Goal: Information Seeking & Learning: Learn about a topic

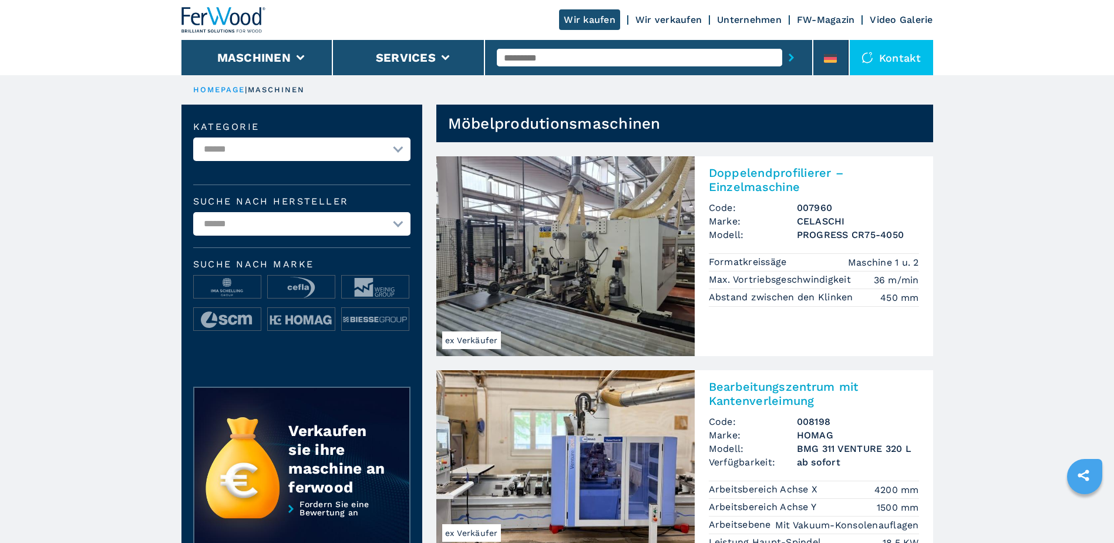
click at [679, 16] on link "Wir verkaufen" at bounding box center [668, 19] width 66 height 11
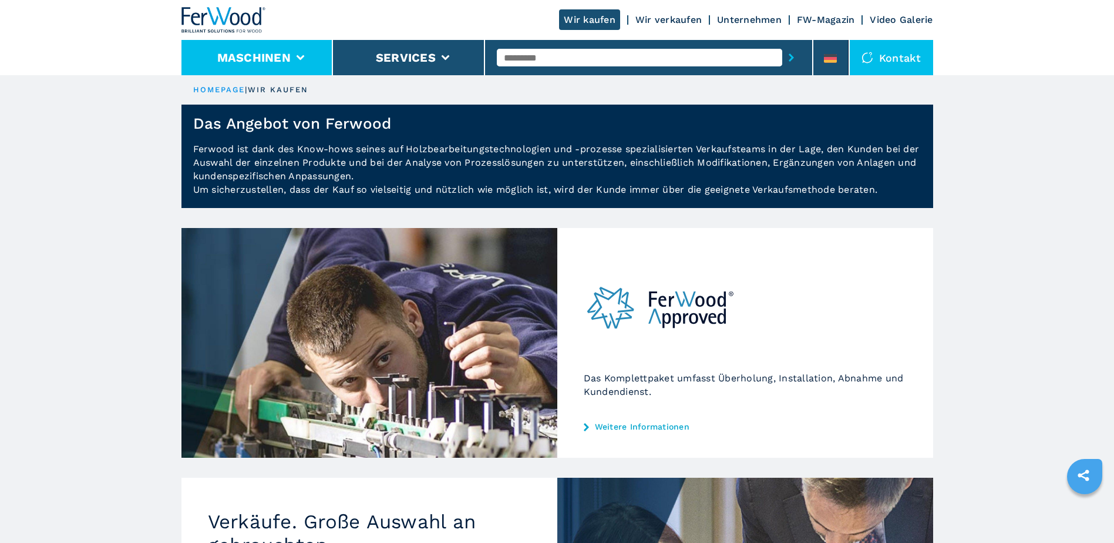
click at [305, 54] on li "Maschinen" at bounding box center [257, 57] width 152 height 35
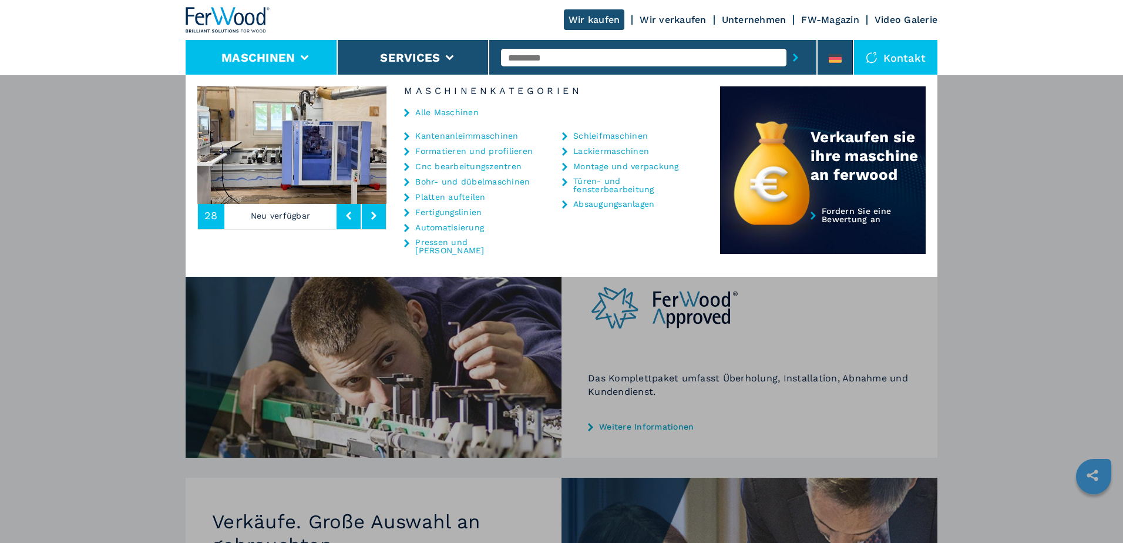
click at [467, 148] on link "Formatieren und profilieren" at bounding box center [473, 151] width 117 height 8
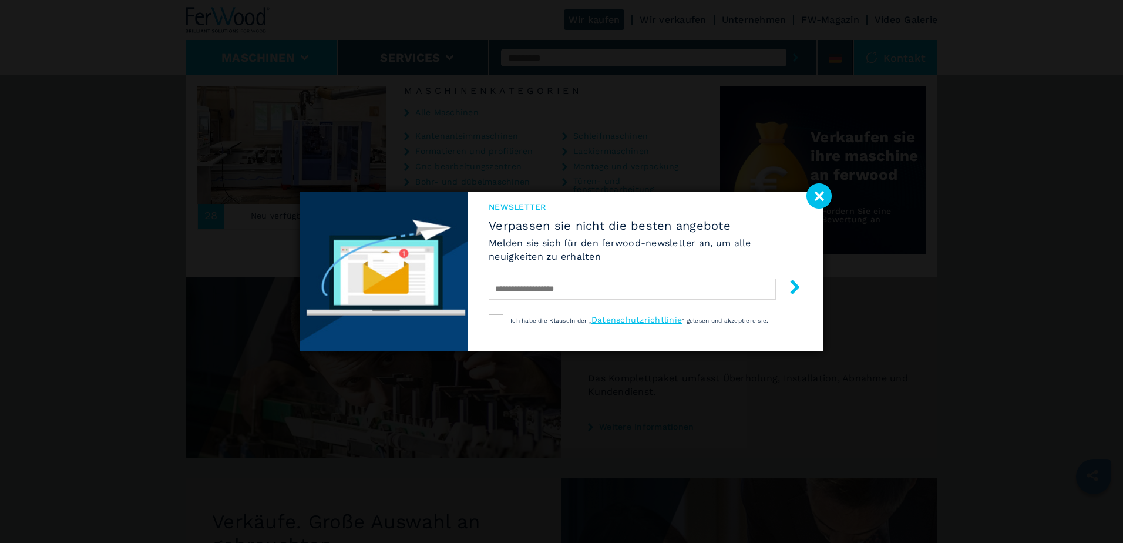
select select "**********"
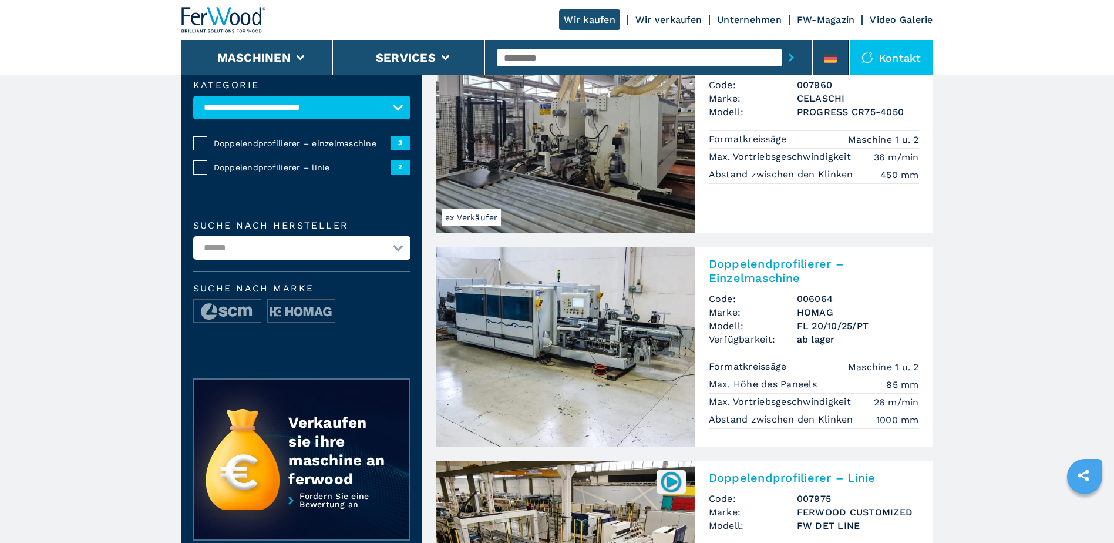
scroll to position [294, 0]
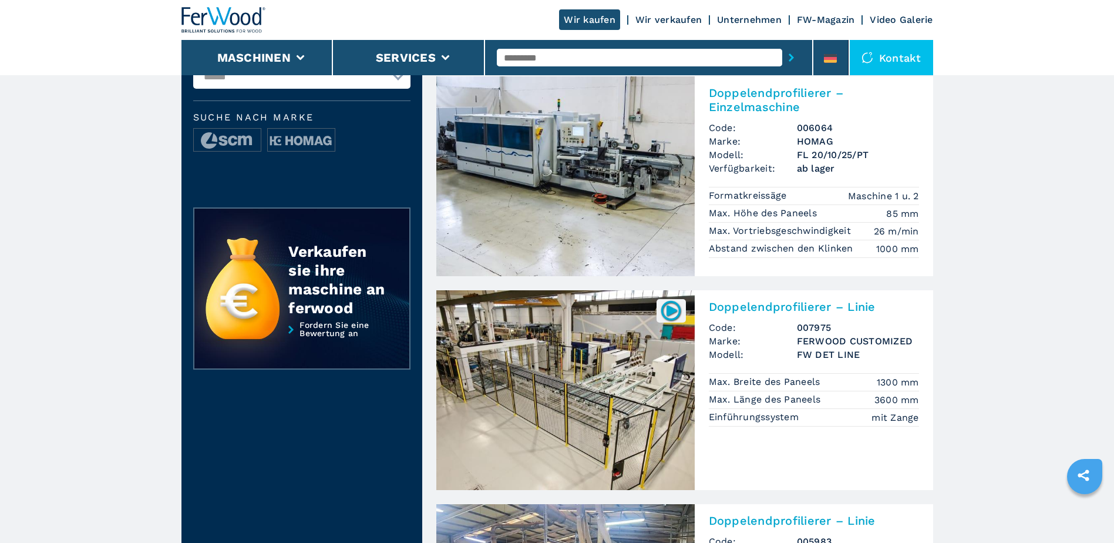
click at [784, 306] on h2 "Doppelendprofilierer – Linie" at bounding box center [814, 306] width 210 height 14
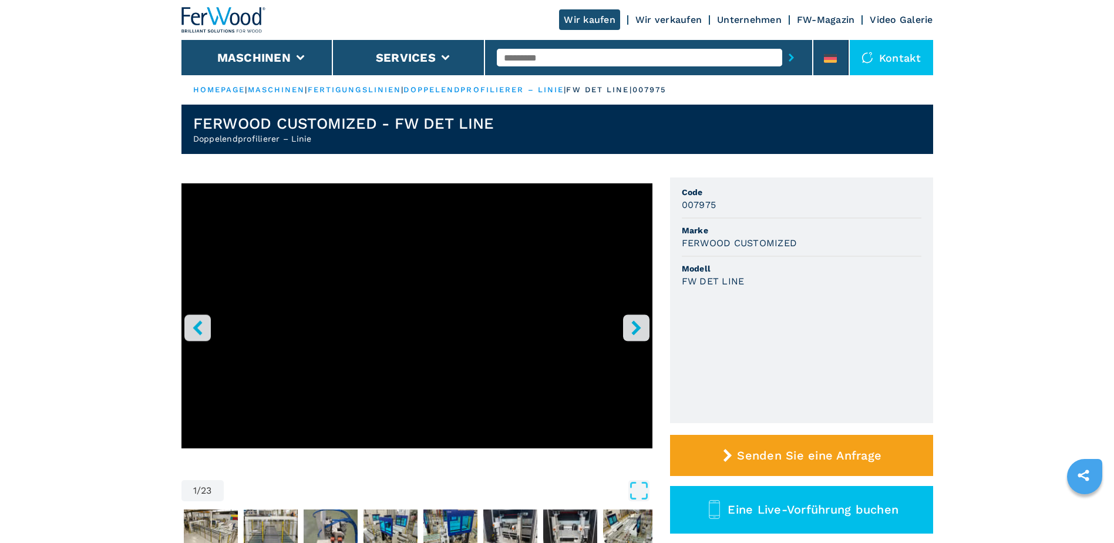
click at [634, 328] on icon "right-button" at bounding box center [636, 327] width 15 height 15
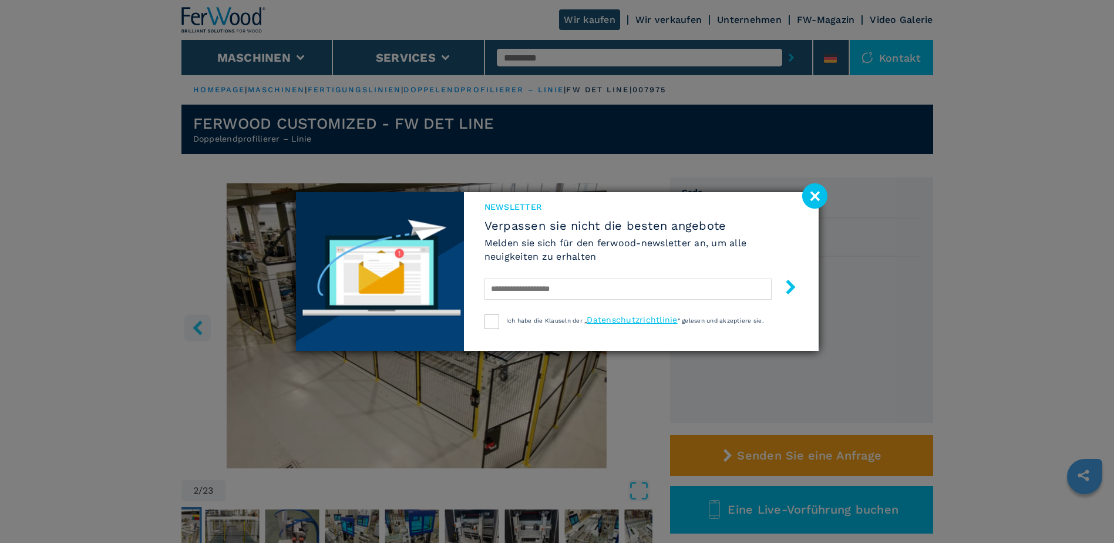
click at [812, 193] on image at bounding box center [814, 195] width 25 height 25
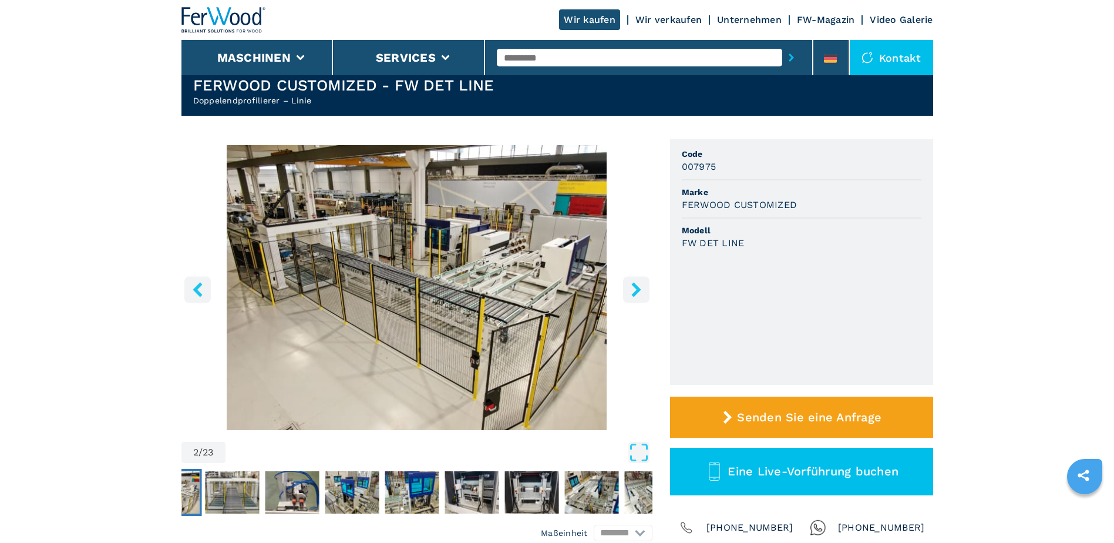
scroll to position [117, 0]
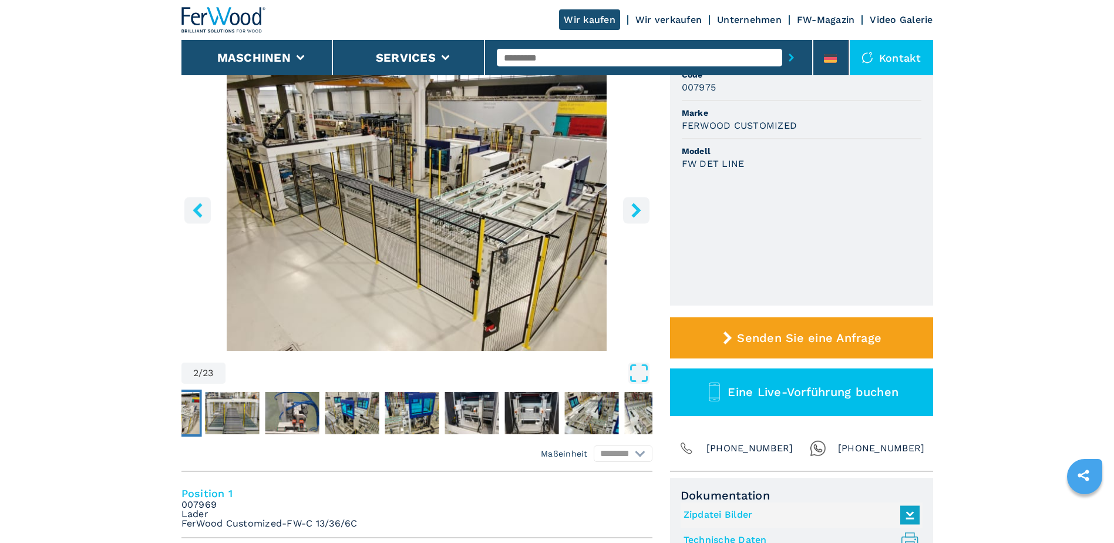
click at [634, 206] on icon "right-button" at bounding box center [635, 210] width 9 height 15
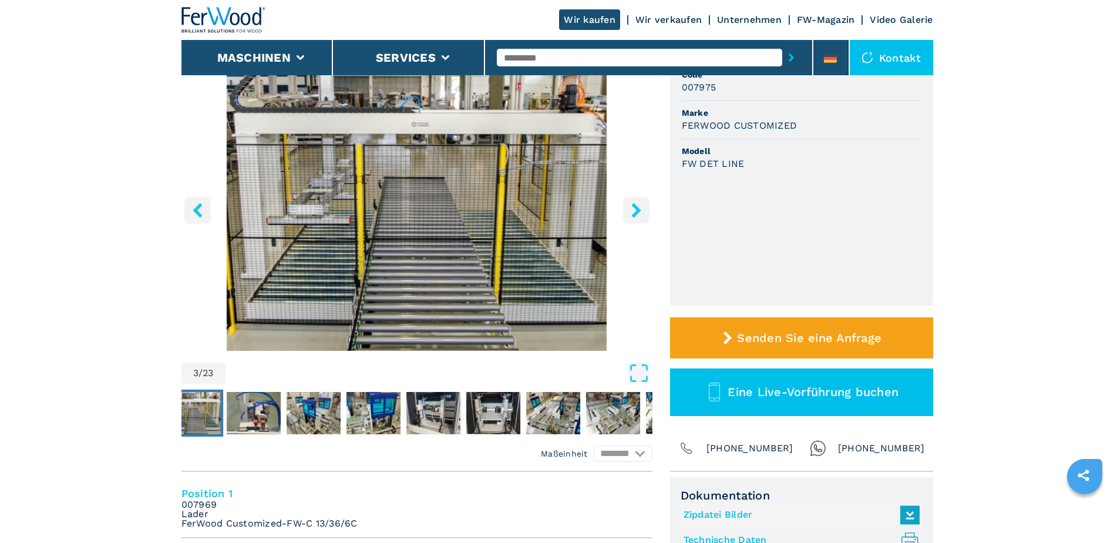
click at [634, 206] on icon "right-button" at bounding box center [635, 210] width 9 height 15
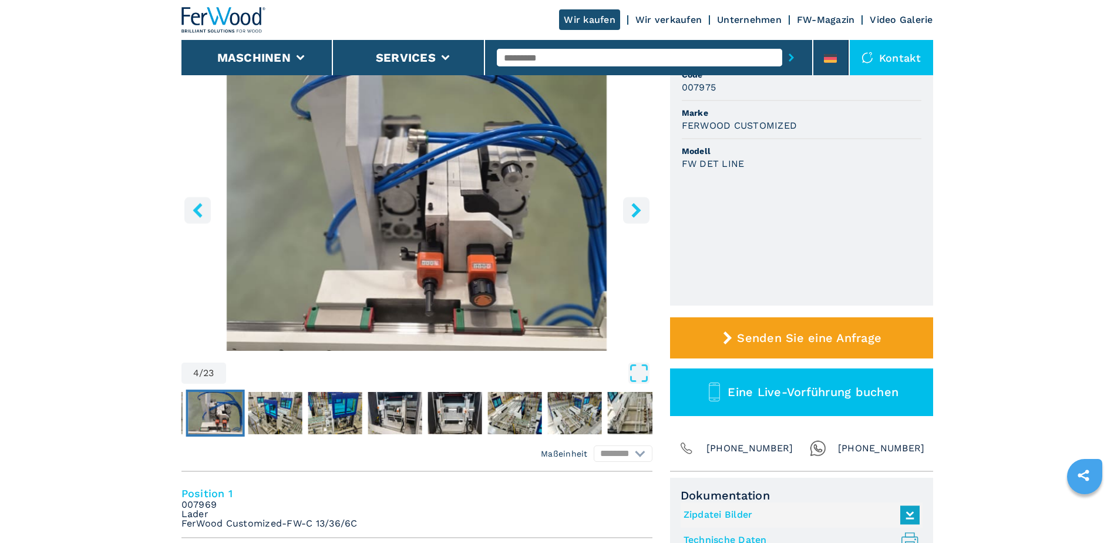
click at [634, 205] on icon "right-button" at bounding box center [635, 210] width 9 height 15
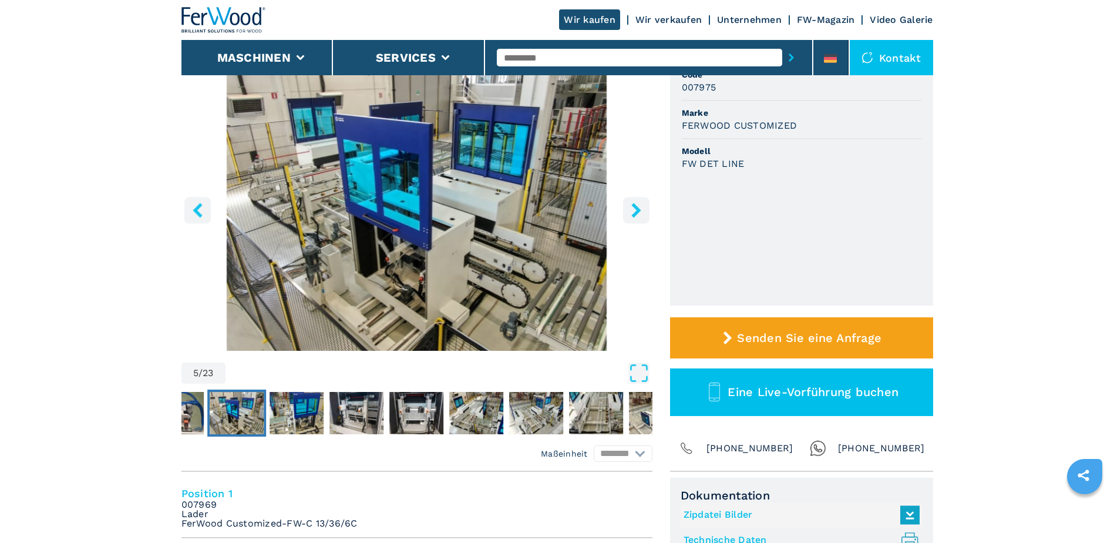
click at [634, 205] on icon "right-button" at bounding box center [635, 210] width 9 height 15
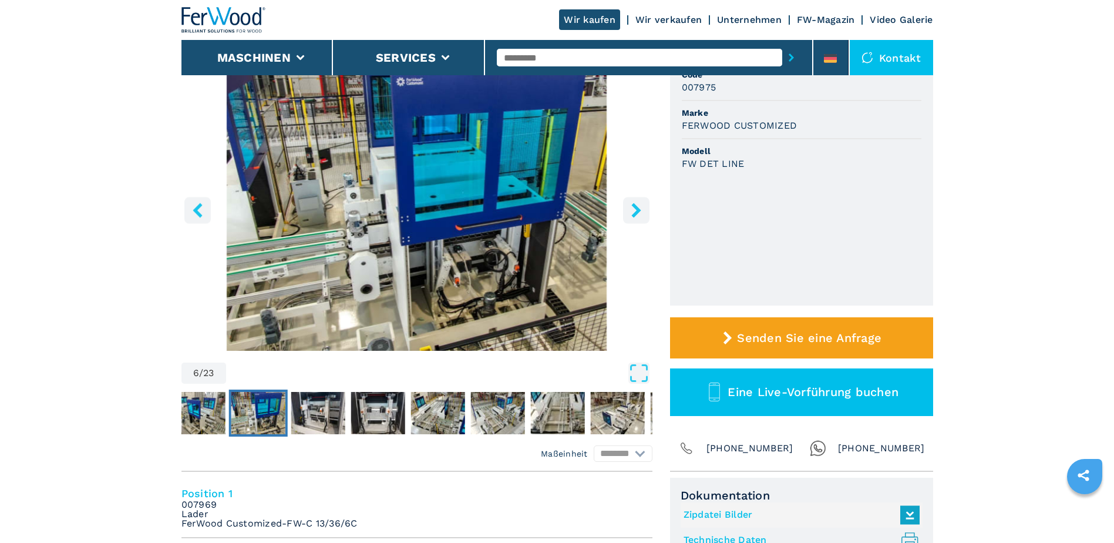
click at [634, 205] on icon "right-button" at bounding box center [635, 210] width 9 height 15
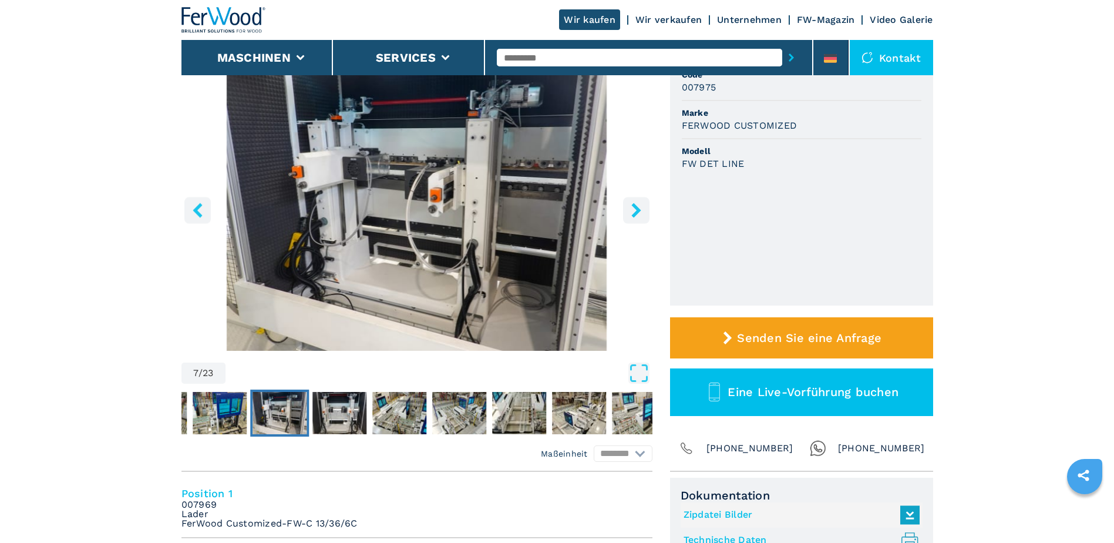
click at [634, 205] on icon "right-button" at bounding box center [635, 210] width 9 height 15
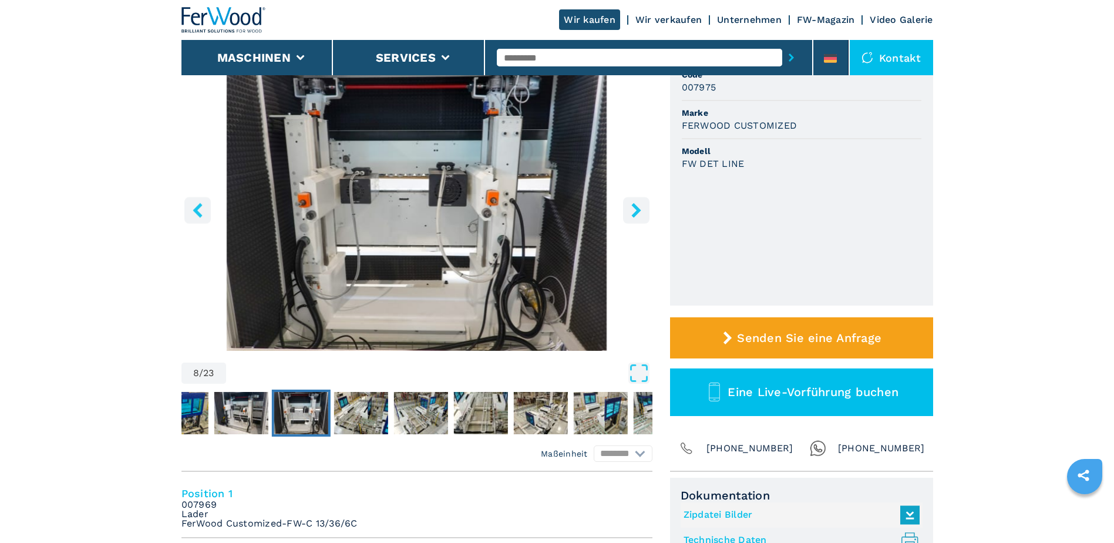
click at [634, 205] on icon "right-button" at bounding box center [635, 210] width 9 height 15
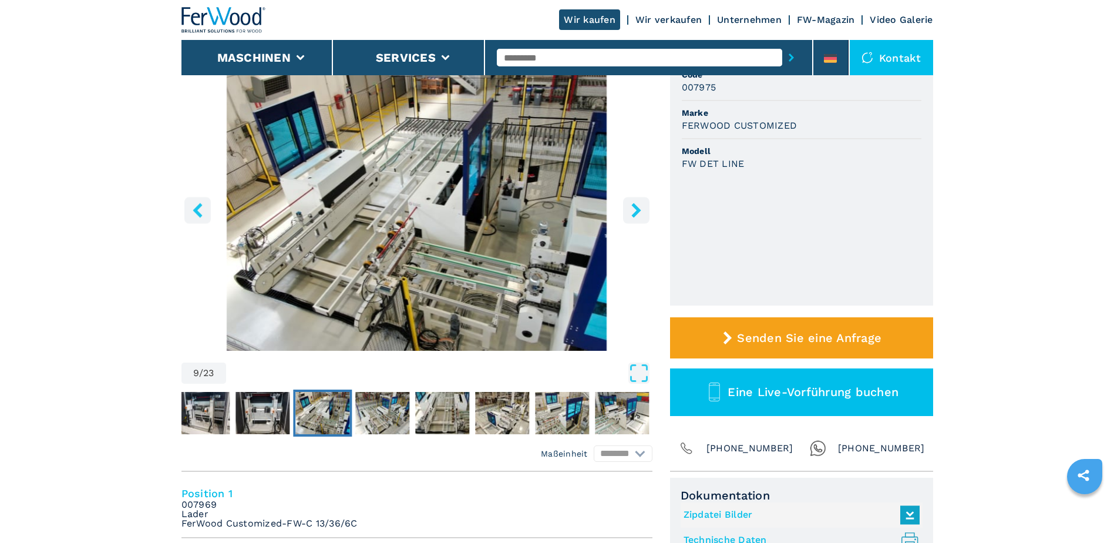
click at [634, 205] on icon "right-button" at bounding box center [635, 210] width 9 height 15
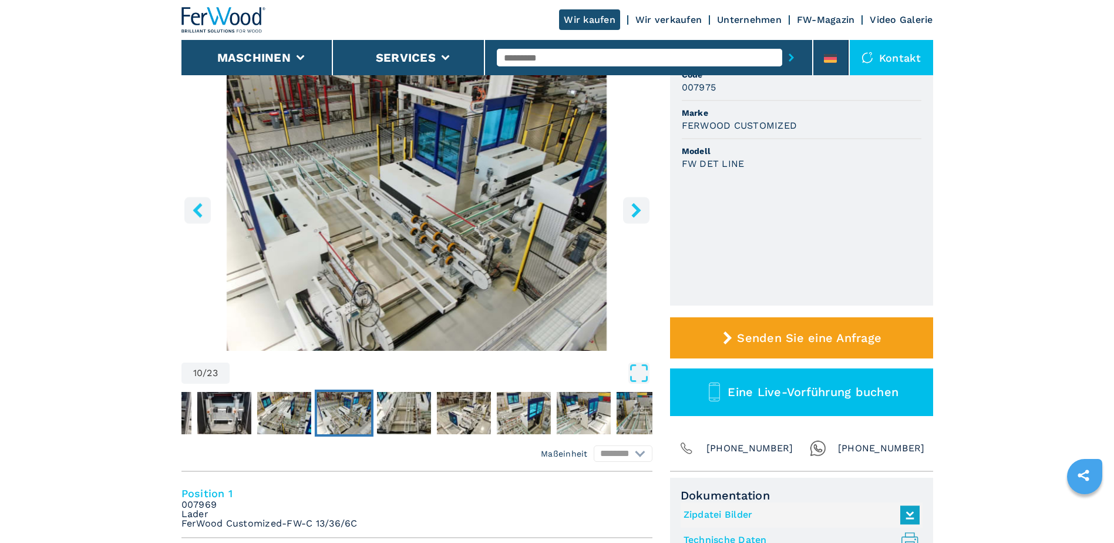
click at [634, 205] on icon "right-button" at bounding box center [635, 210] width 9 height 15
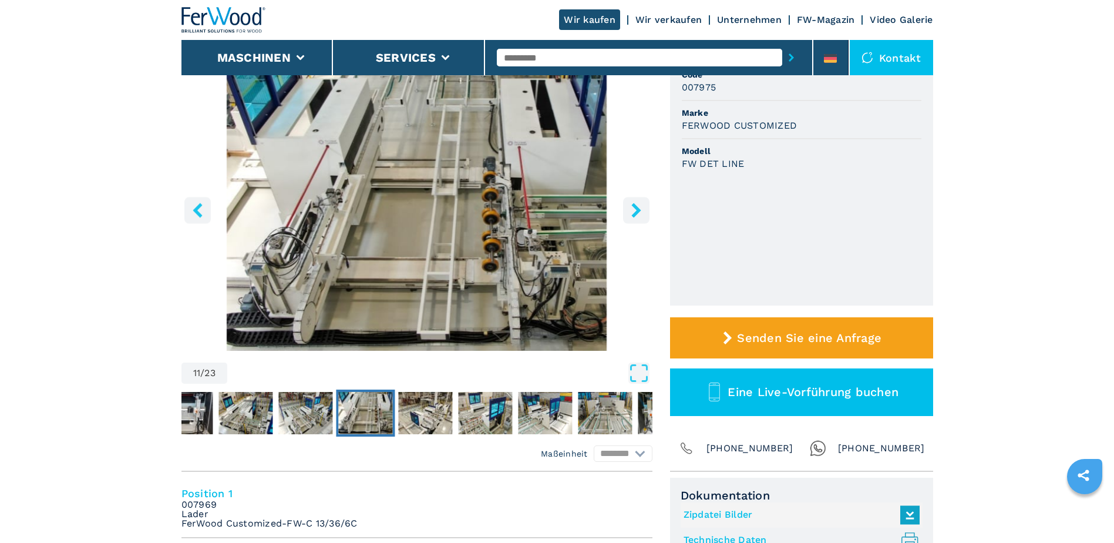
click at [634, 205] on icon "right-button" at bounding box center [635, 210] width 9 height 15
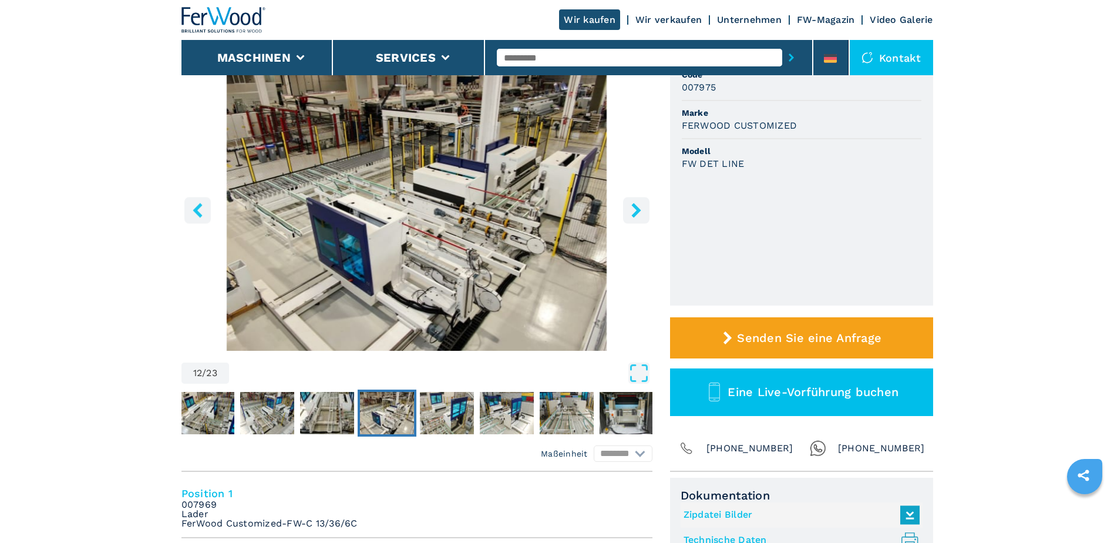
click at [634, 205] on icon "right-button" at bounding box center [635, 210] width 9 height 15
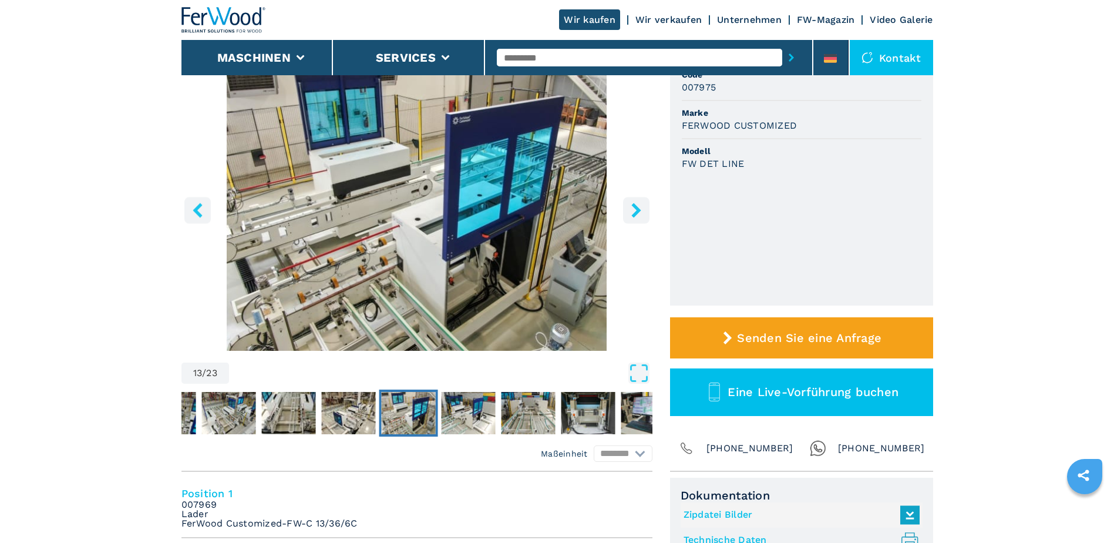
click at [634, 205] on icon "right-button" at bounding box center [635, 210] width 9 height 15
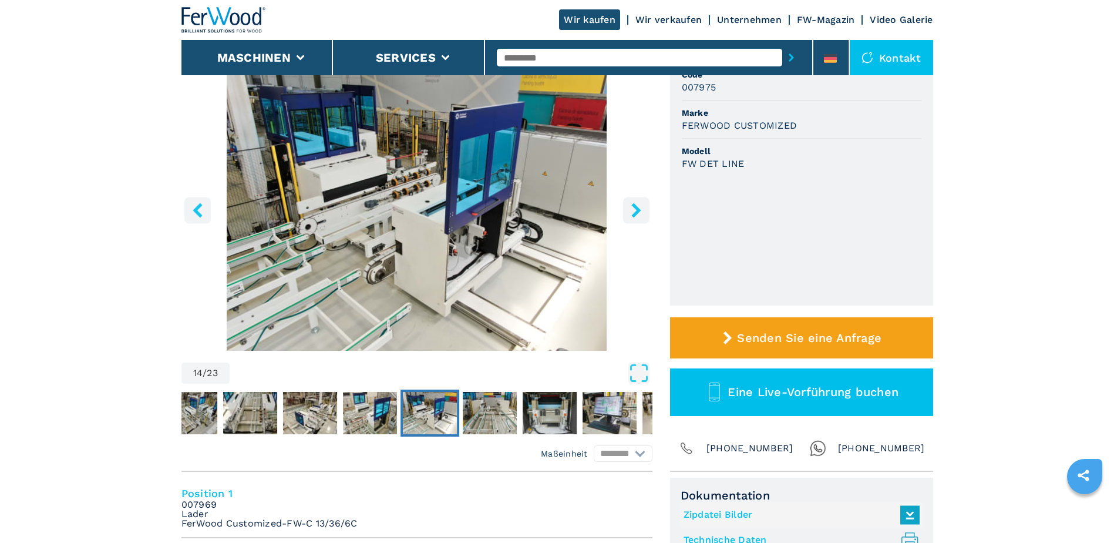
click at [634, 205] on icon "right-button" at bounding box center [635, 210] width 9 height 15
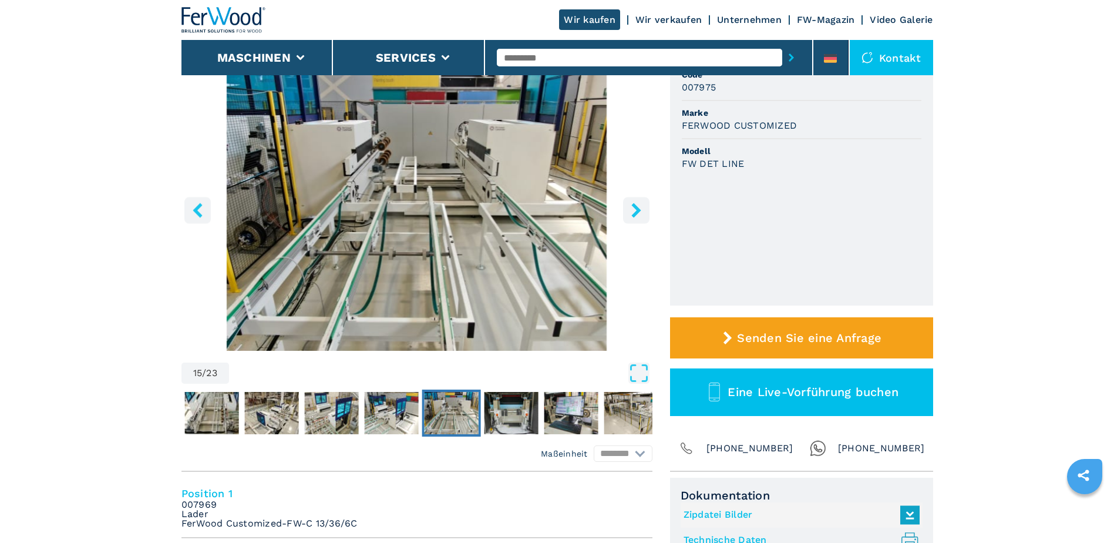
click at [634, 205] on icon "right-button" at bounding box center [635, 210] width 9 height 15
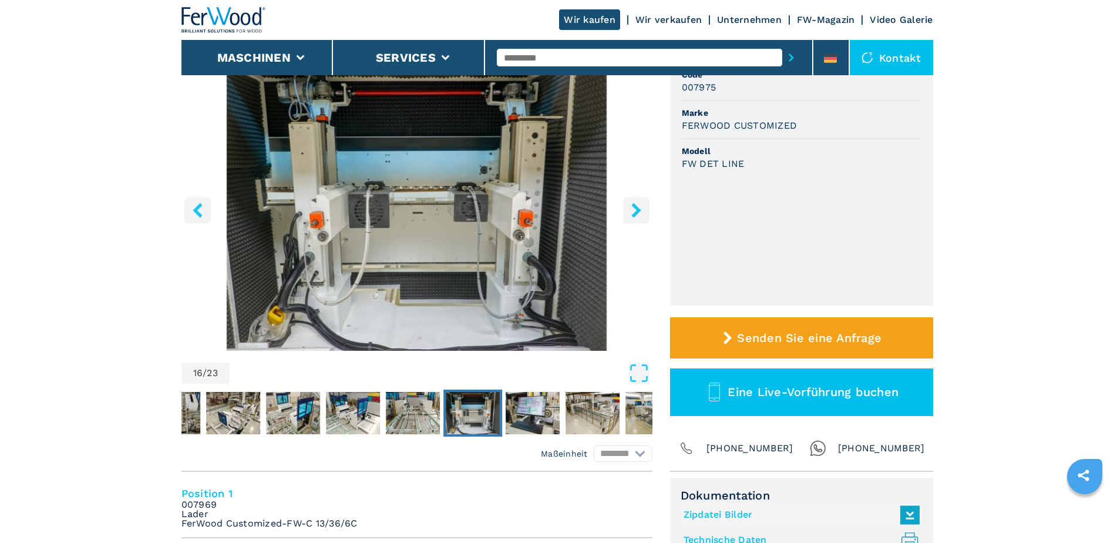
click at [634, 205] on icon "right-button" at bounding box center [635, 210] width 9 height 15
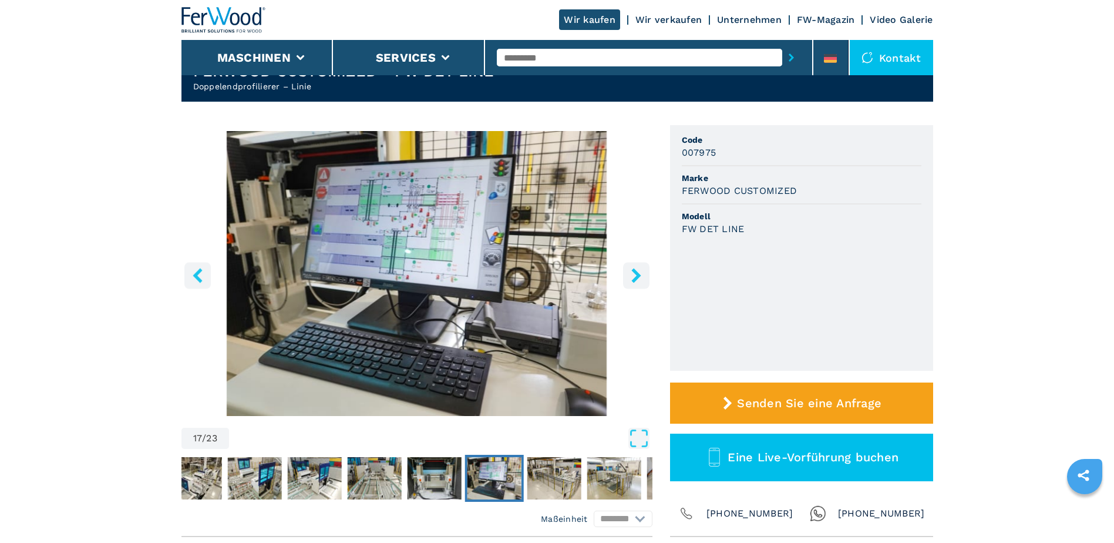
scroll to position [0, 0]
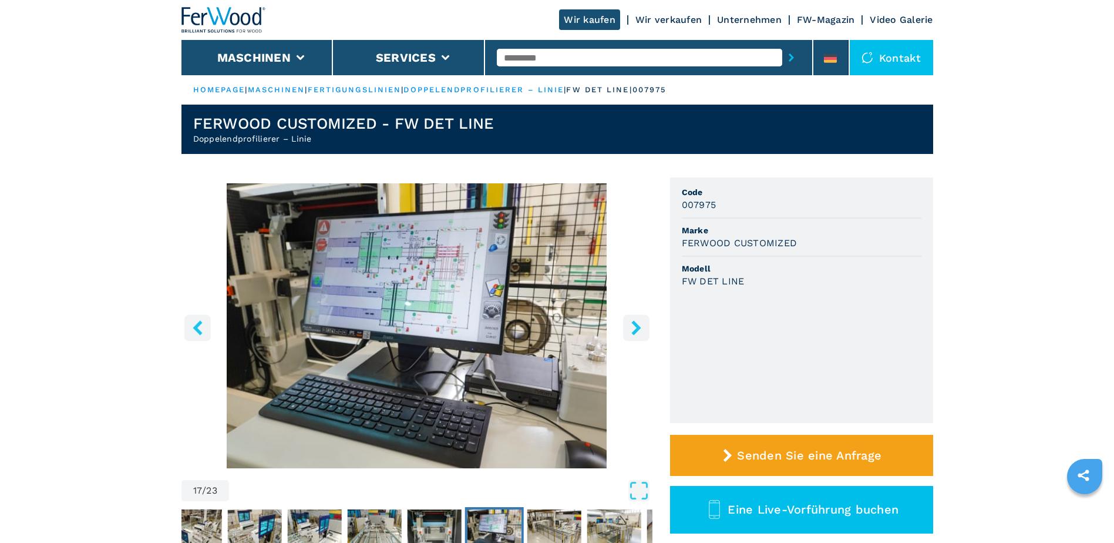
click at [634, 327] on icon "right-button" at bounding box center [636, 327] width 15 height 15
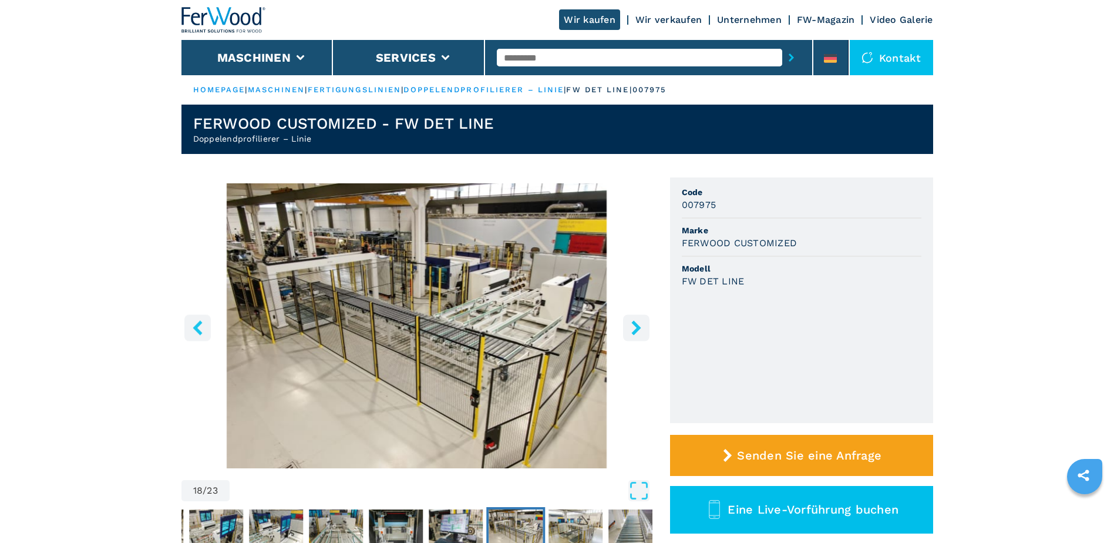
click at [634, 327] on icon "right-button" at bounding box center [636, 327] width 15 height 15
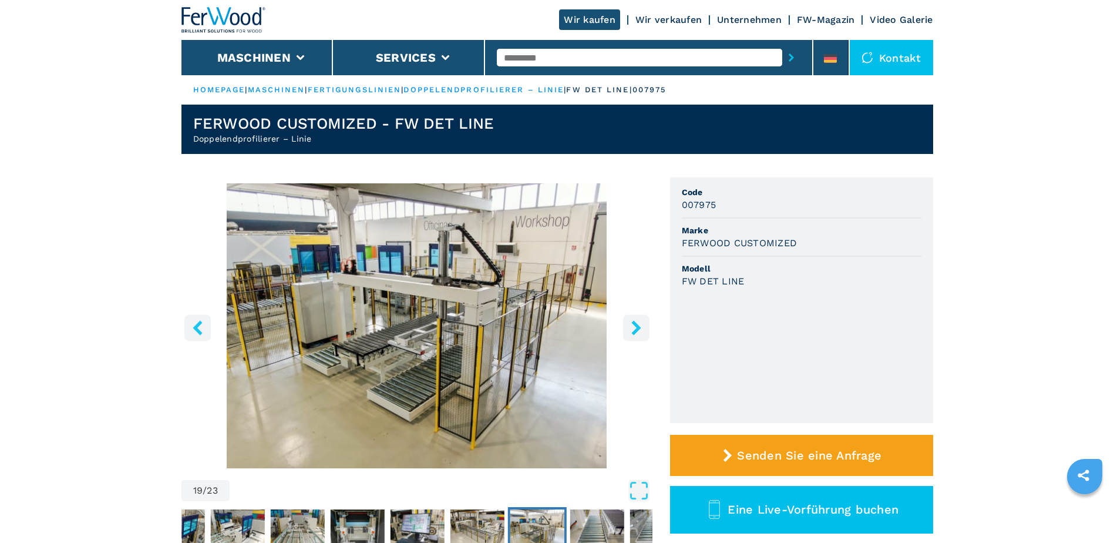
click at [638, 329] on icon "right-button" at bounding box center [636, 327] width 15 height 15
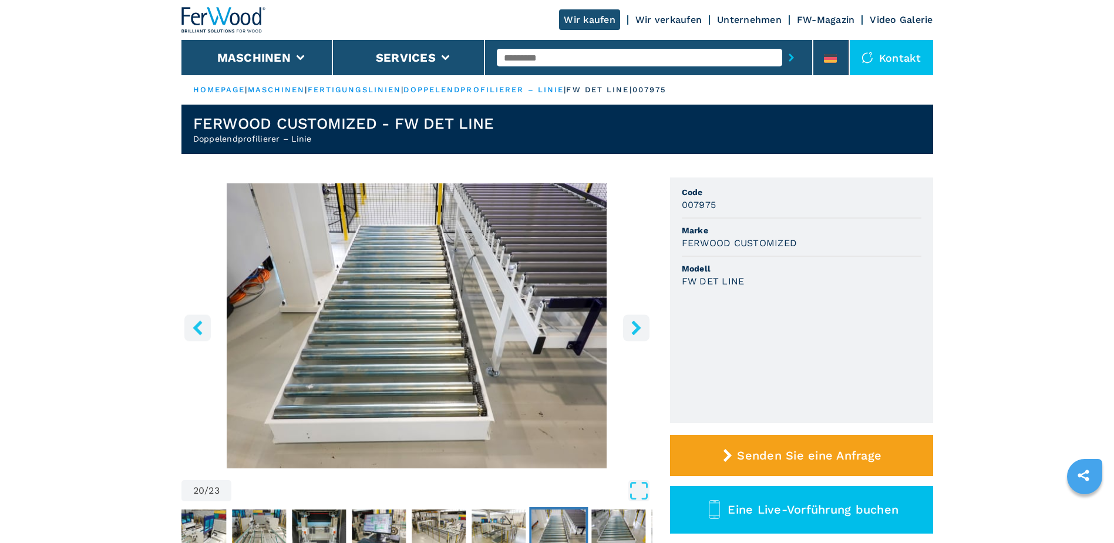
click at [638, 329] on icon "right-button" at bounding box center [635, 327] width 9 height 15
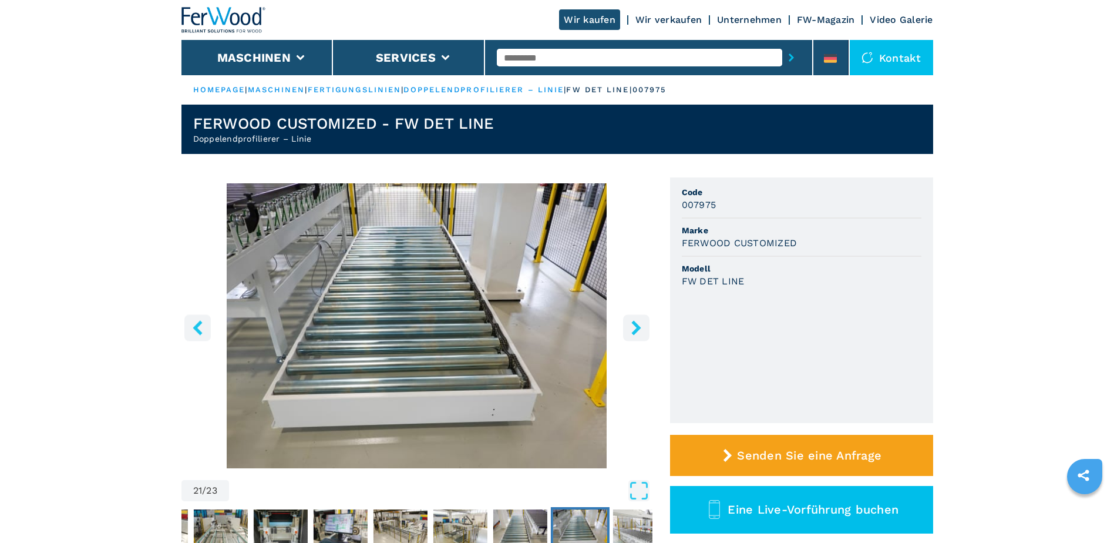
click at [638, 329] on icon "right-button" at bounding box center [635, 327] width 9 height 15
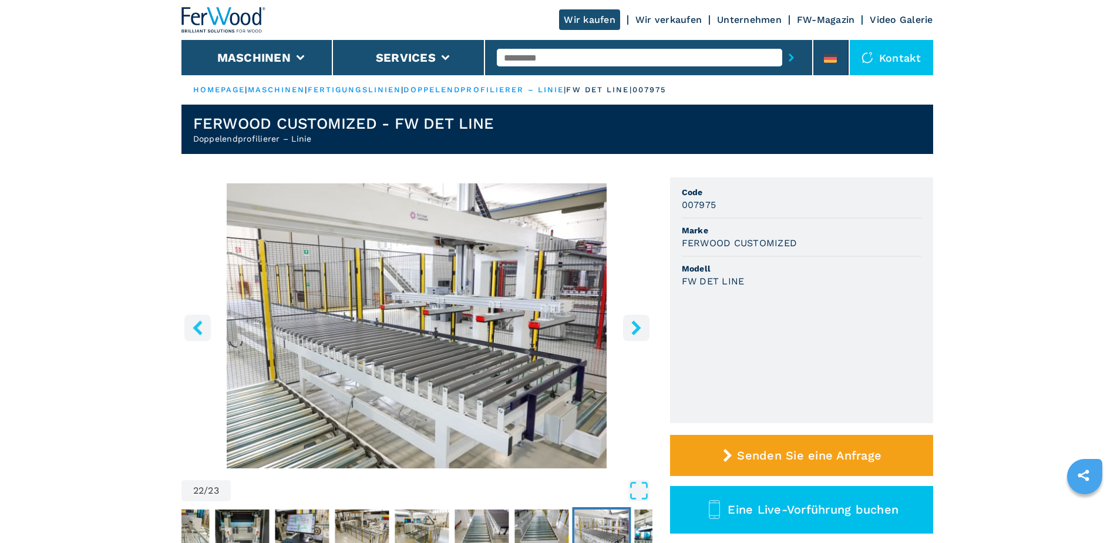
click at [638, 329] on icon "right-button" at bounding box center [635, 327] width 9 height 15
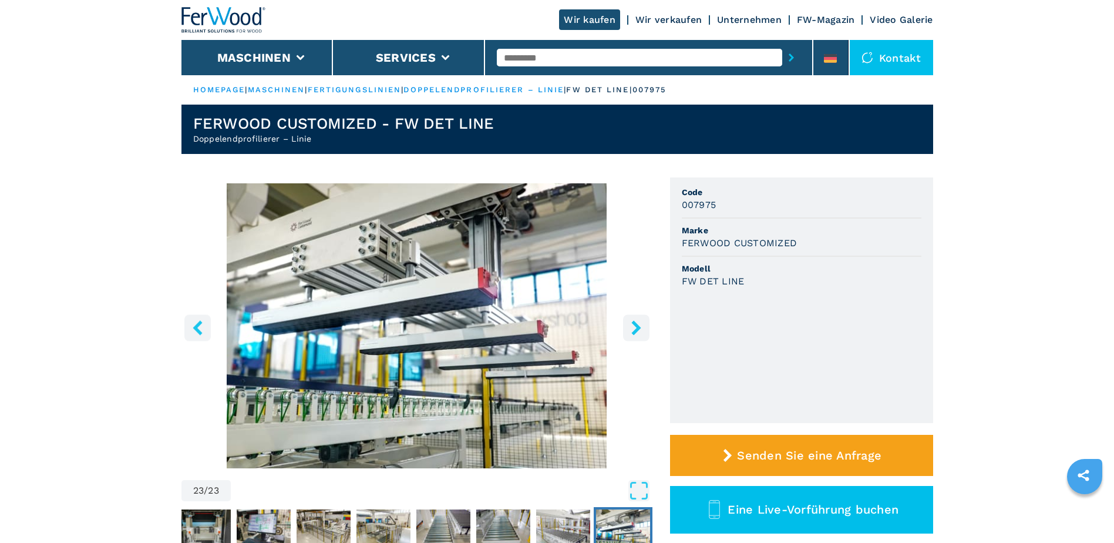
click at [638, 329] on icon "right-button" at bounding box center [635, 327] width 9 height 15
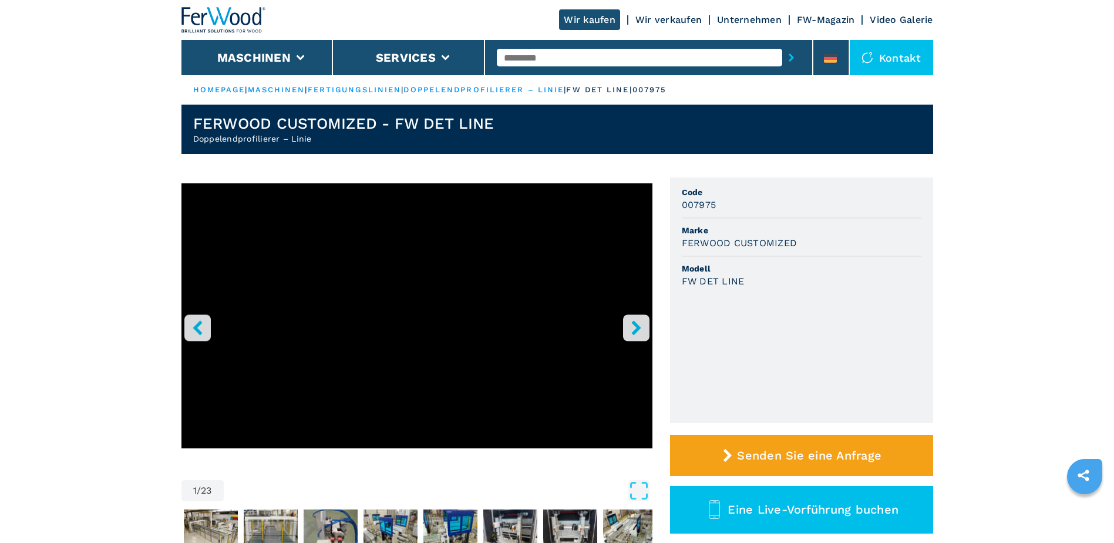
click at [638, 329] on icon "right-button" at bounding box center [635, 327] width 9 height 15
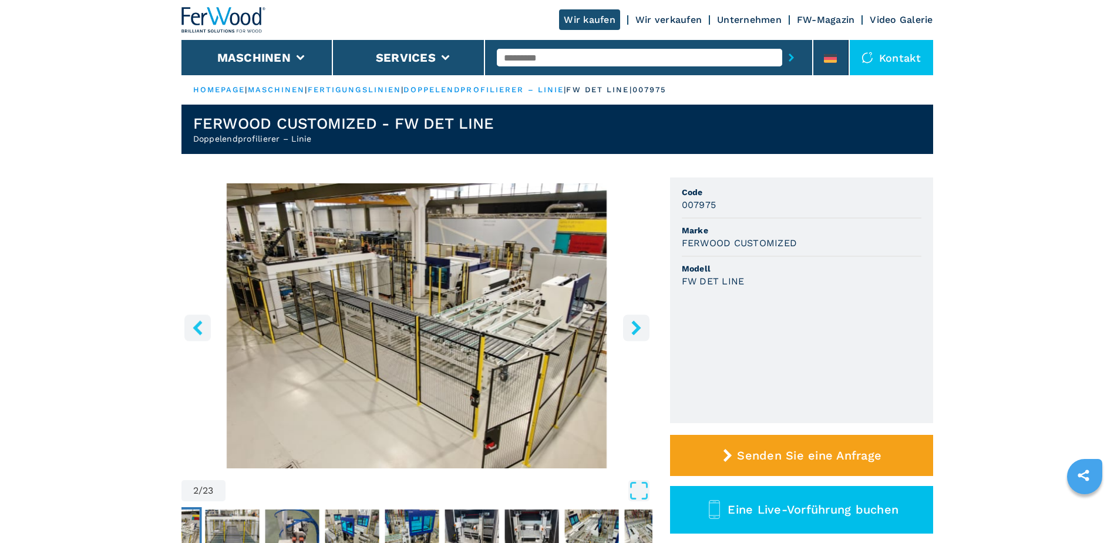
click at [636, 328] on icon "right-button" at bounding box center [635, 327] width 9 height 15
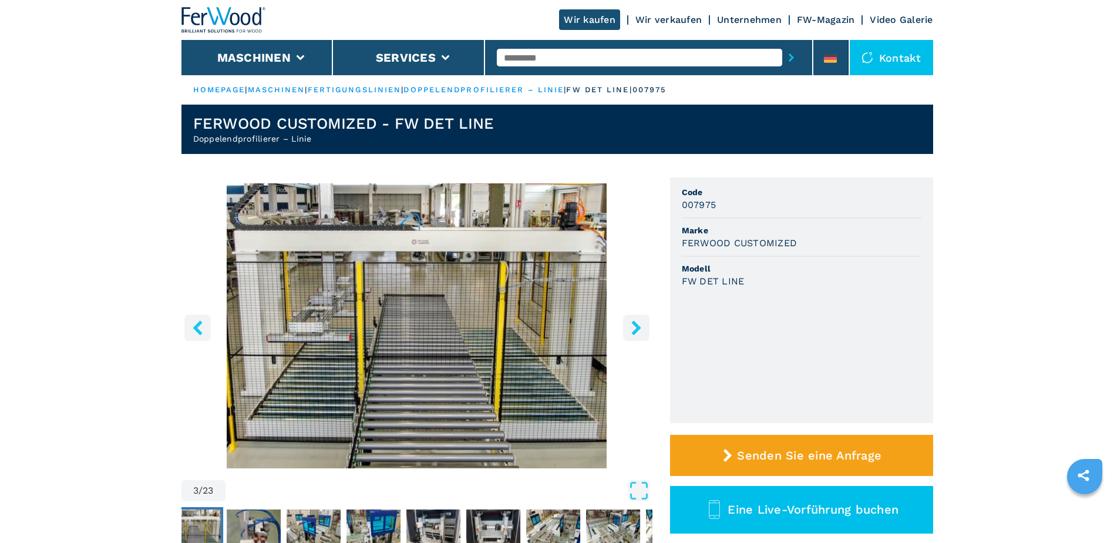
click at [635, 328] on icon "right-button" at bounding box center [636, 327] width 15 height 15
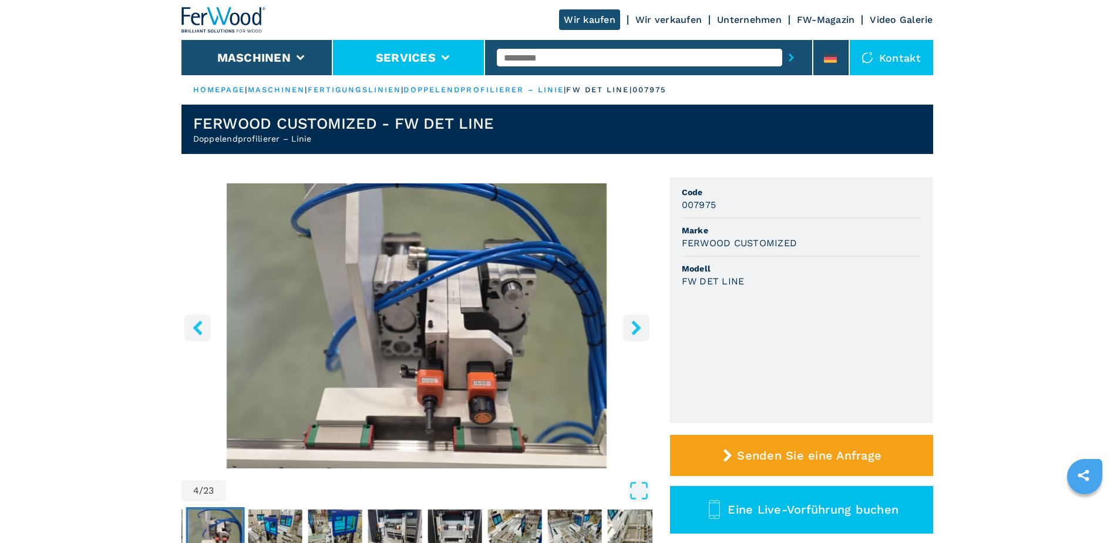
click at [449, 54] on li "Services" at bounding box center [409, 57] width 152 height 35
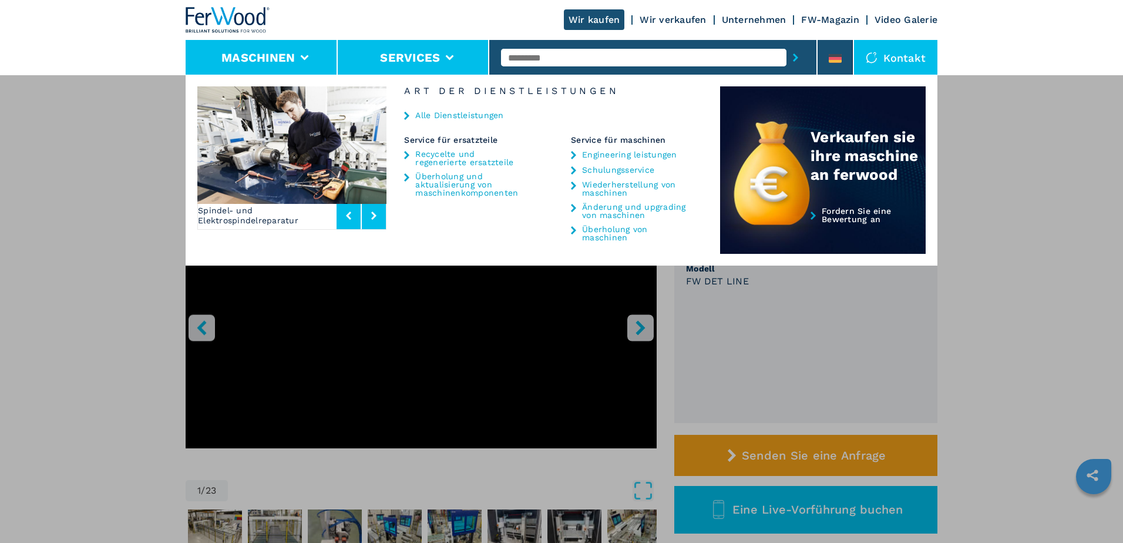
click at [305, 57] on icon at bounding box center [305, 57] width 8 height 5
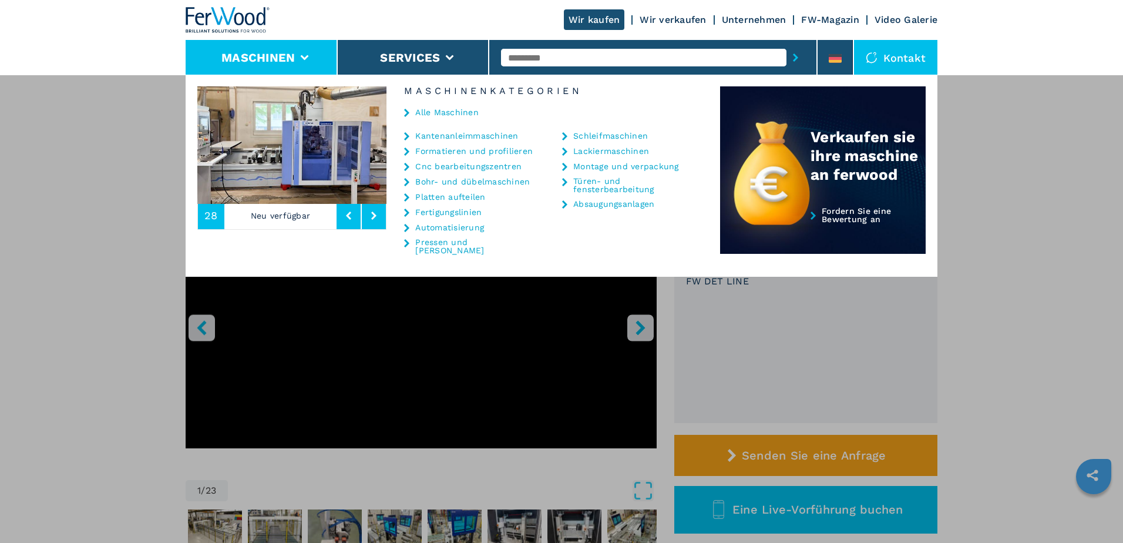
click at [436, 243] on link "Pressen und [PERSON_NAME]" at bounding box center [473, 246] width 117 height 16
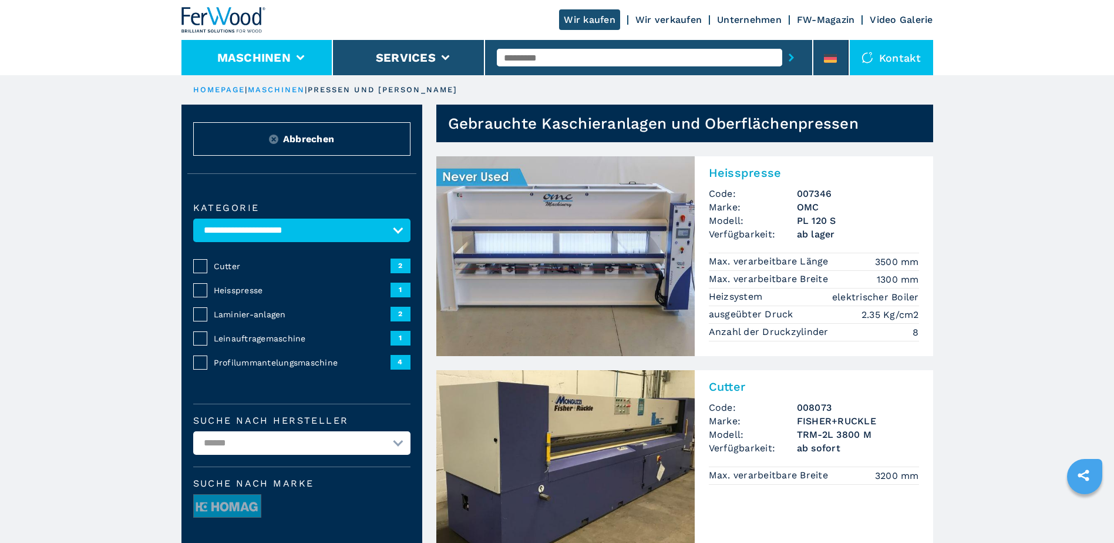
click at [297, 63] on li "Maschinen" at bounding box center [257, 57] width 152 height 35
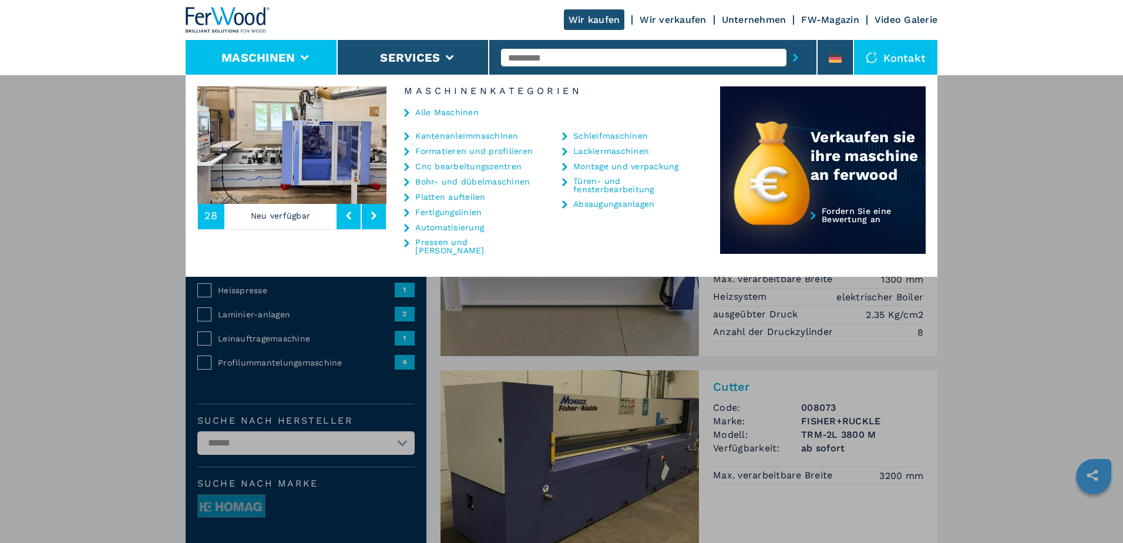
click at [442, 230] on link "Automatisierung" at bounding box center [449, 227] width 69 height 8
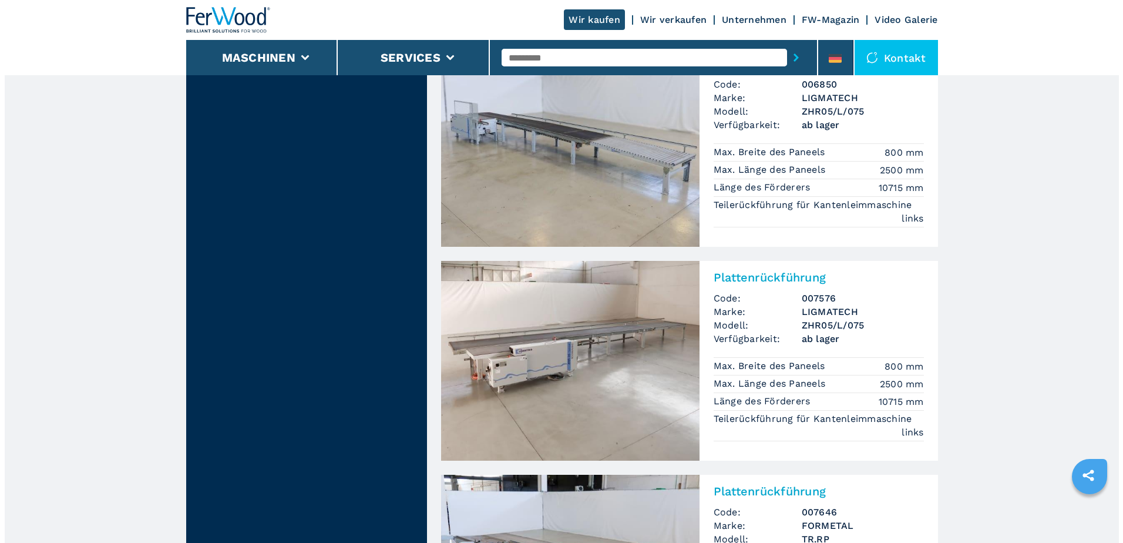
scroll to position [1586, 0]
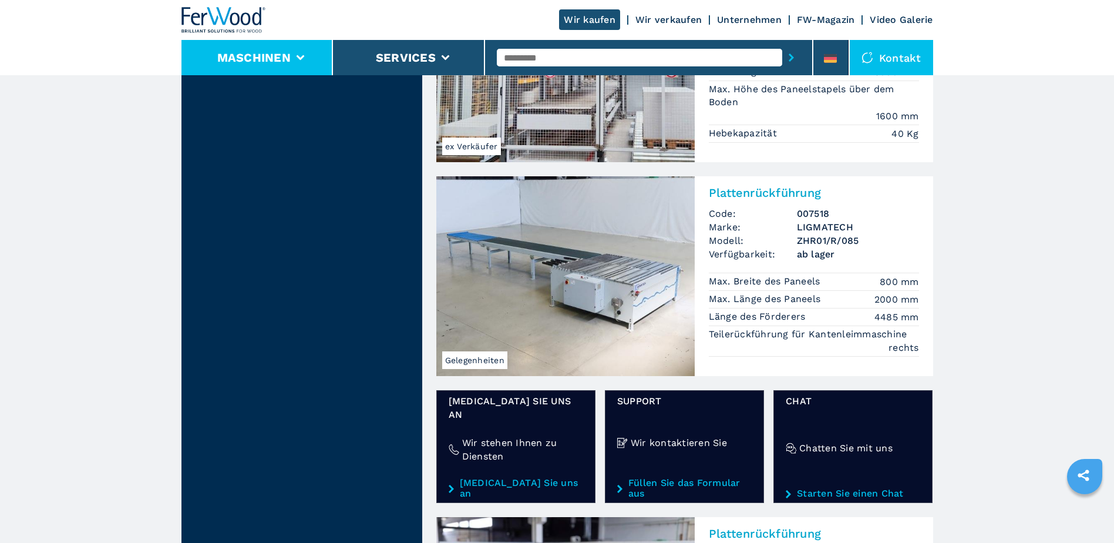
click at [297, 53] on li "Maschinen" at bounding box center [257, 57] width 152 height 35
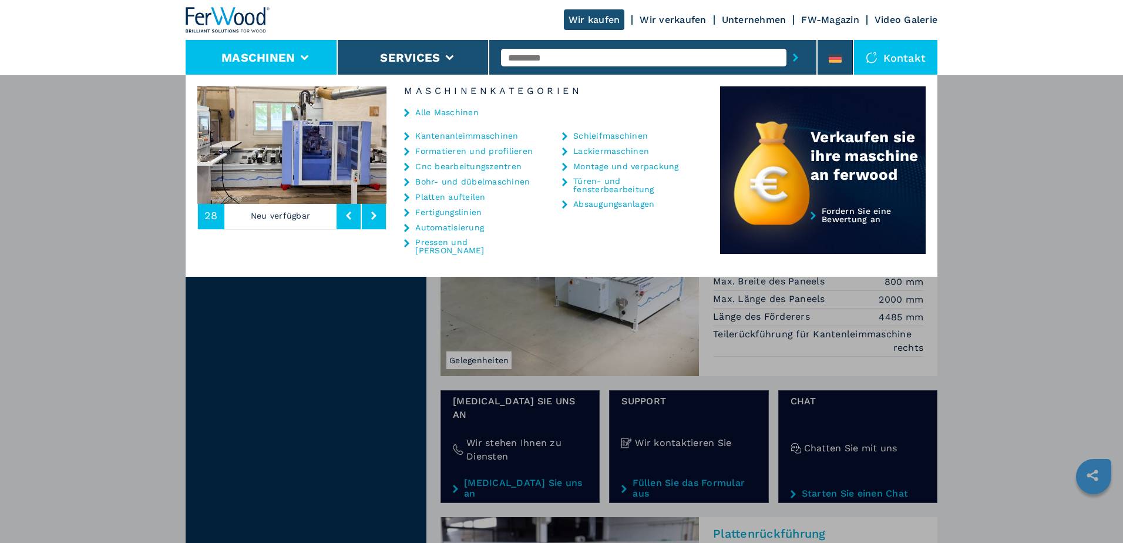
click at [447, 149] on link "Formatieren und profilieren" at bounding box center [473, 151] width 117 height 8
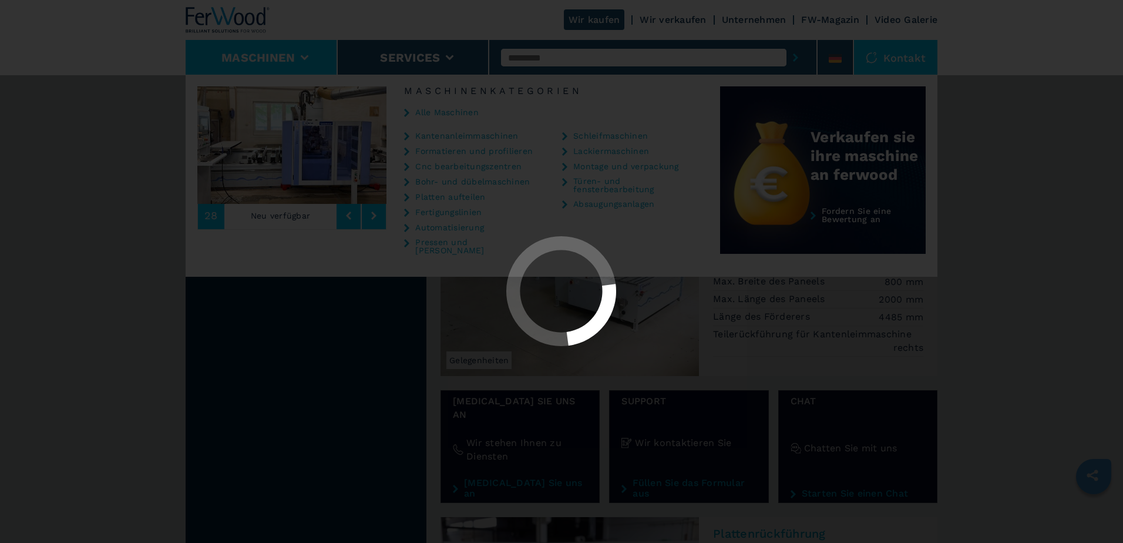
select select "**********"
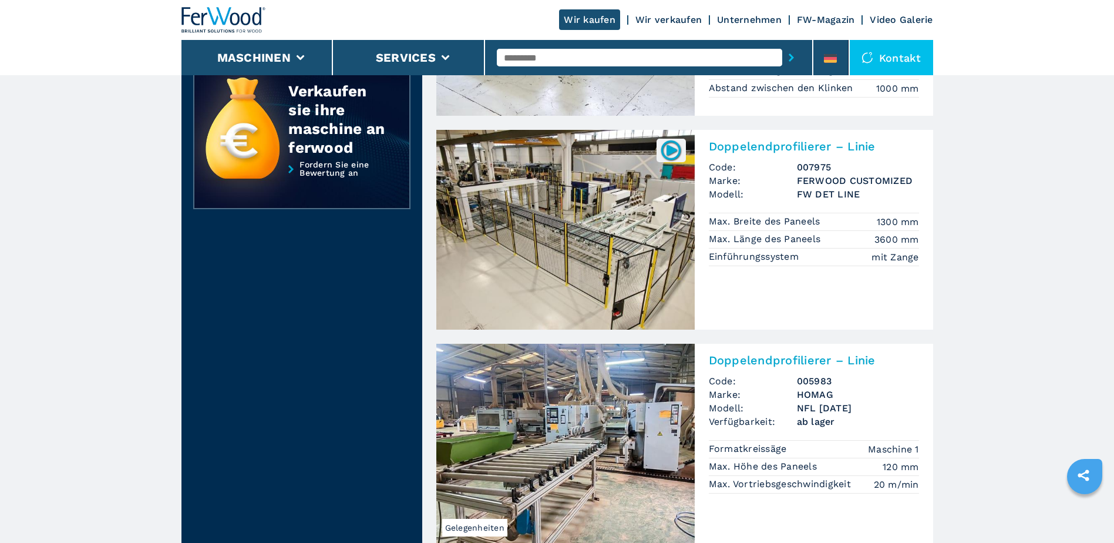
scroll to position [470, 0]
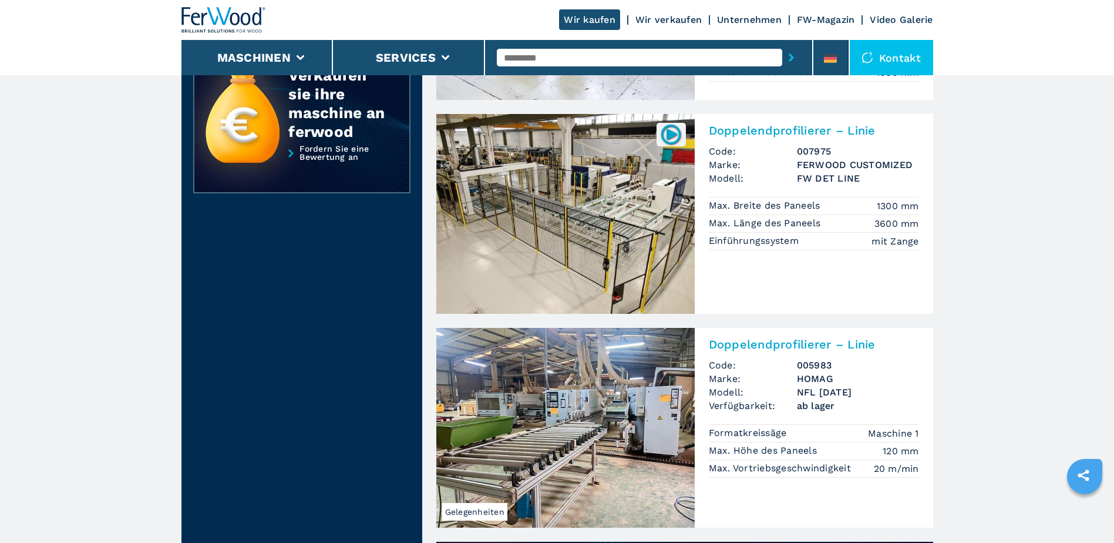
click at [669, 136] on img at bounding box center [670, 134] width 23 height 23
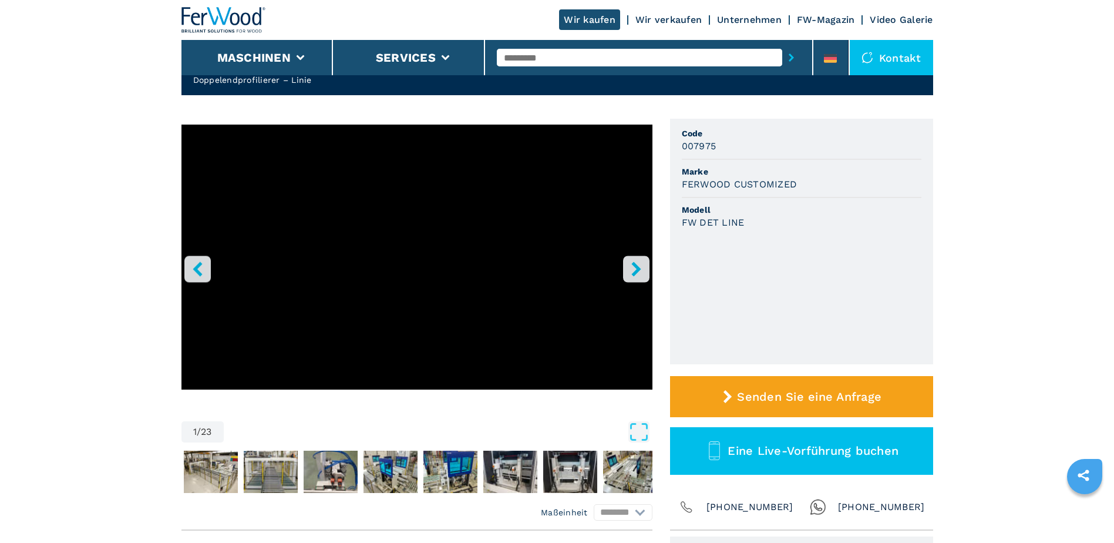
scroll to position [117, 0]
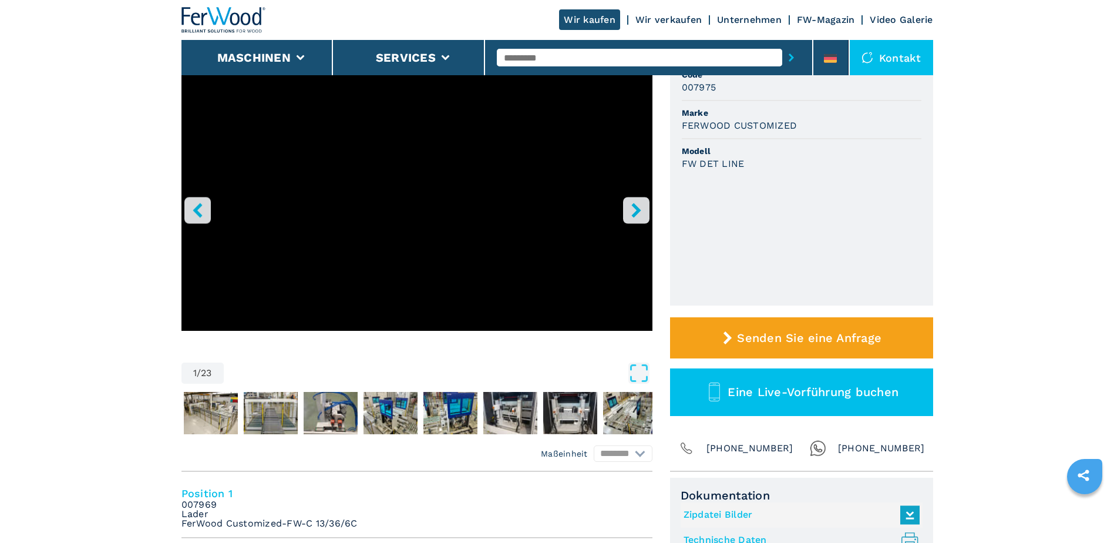
click at [640, 202] on button "right-button" at bounding box center [636, 210] width 26 height 26
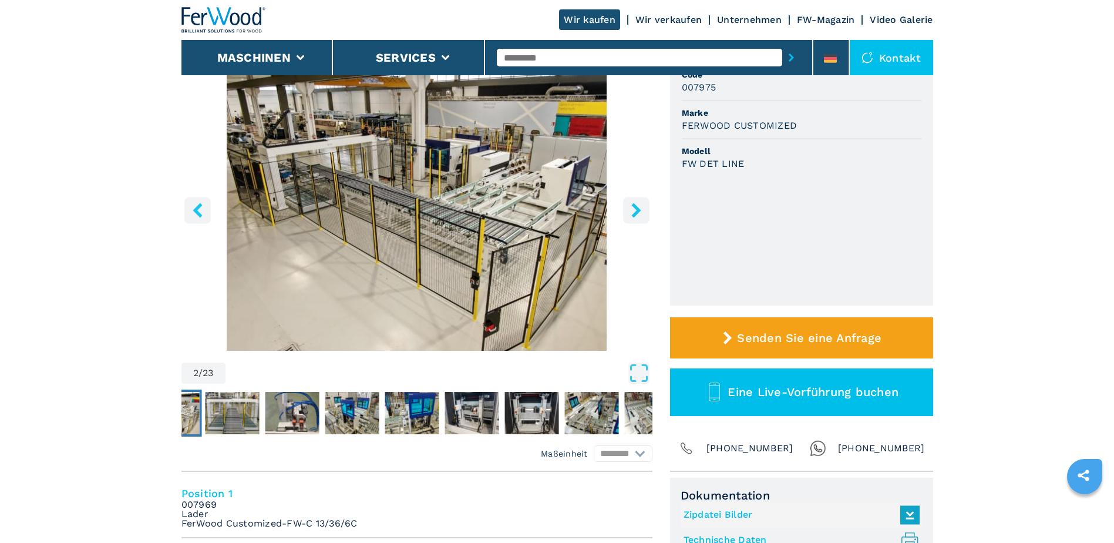
click at [640, 202] on button "right-button" at bounding box center [636, 210] width 26 height 26
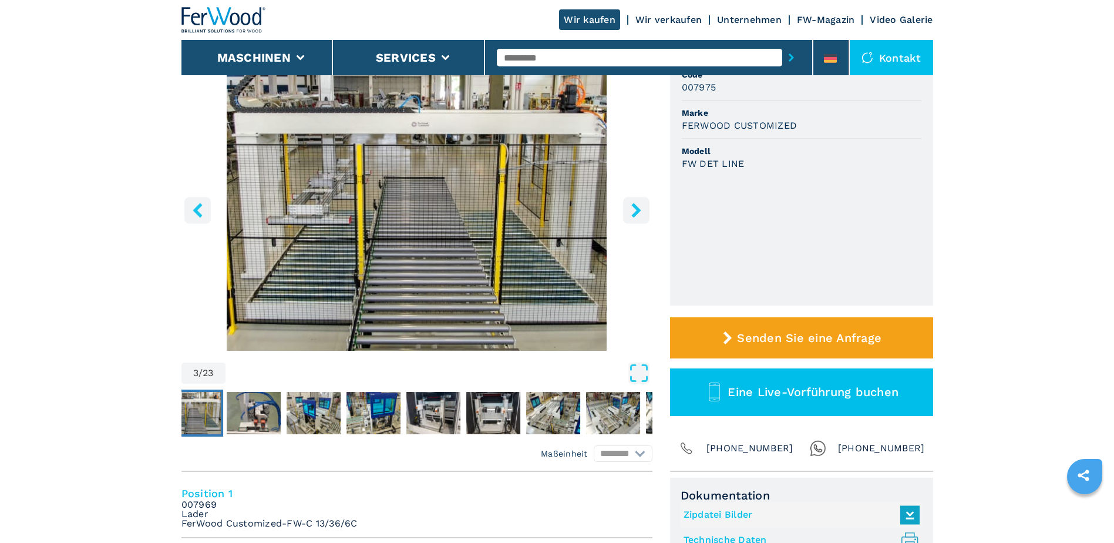
click at [632, 212] on icon "right-button" at bounding box center [636, 210] width 15 height 15
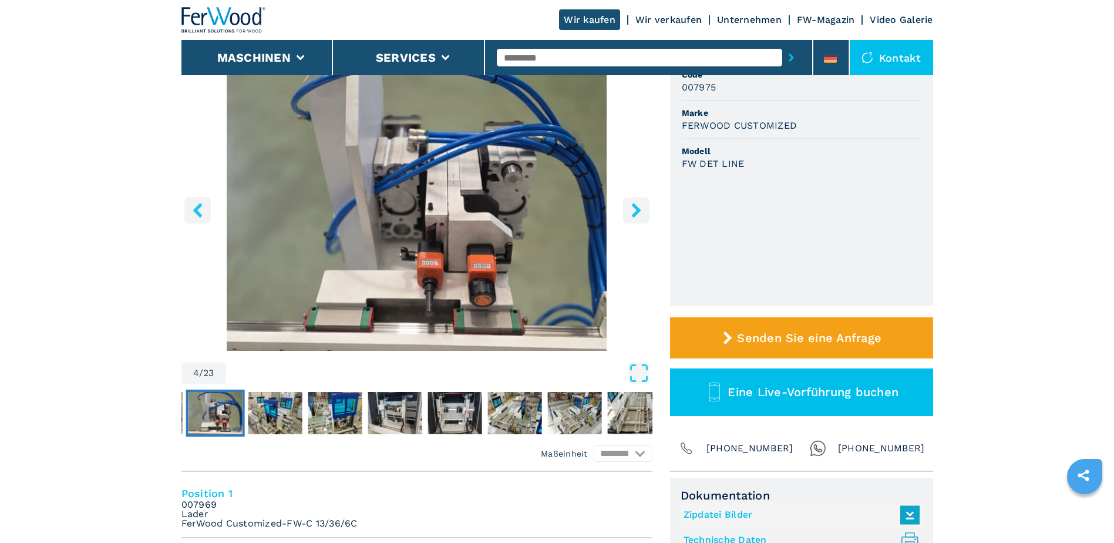
click at [631, 211] on icon "right-button" at bounding box center [636, 210] width 15 height 15
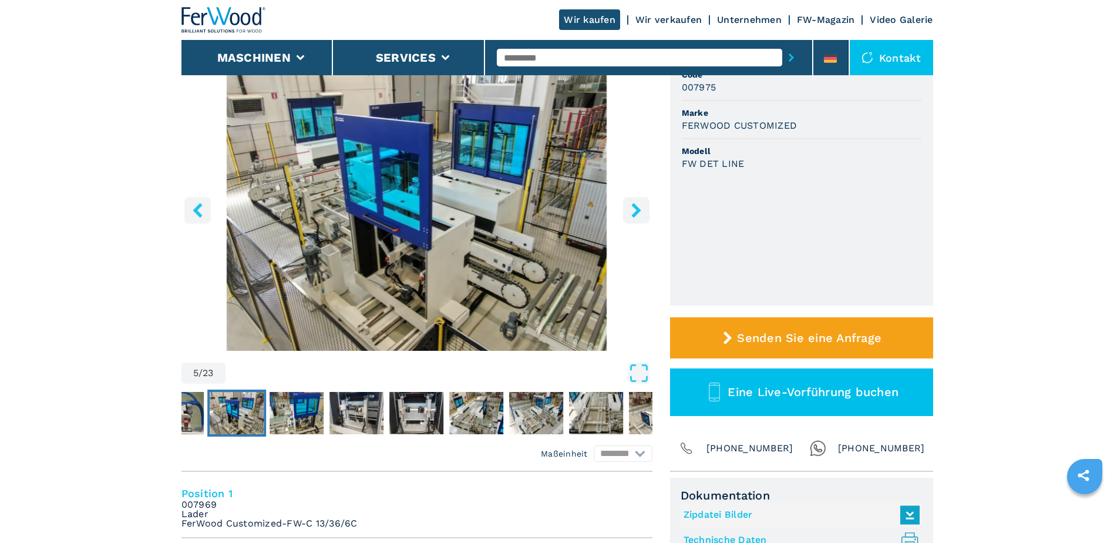
click at [631, 211] on icon "right-button" at bounding box center [636, 210] width 15 height 15
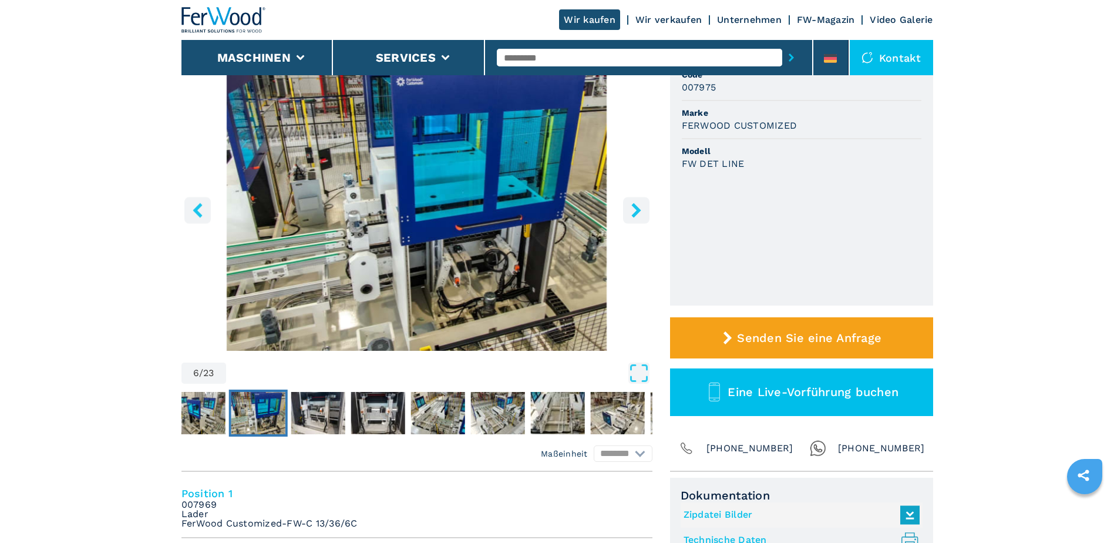
click at [631, 211] on icon "right-button" at bounding box center [636, 210] width 15 height 15
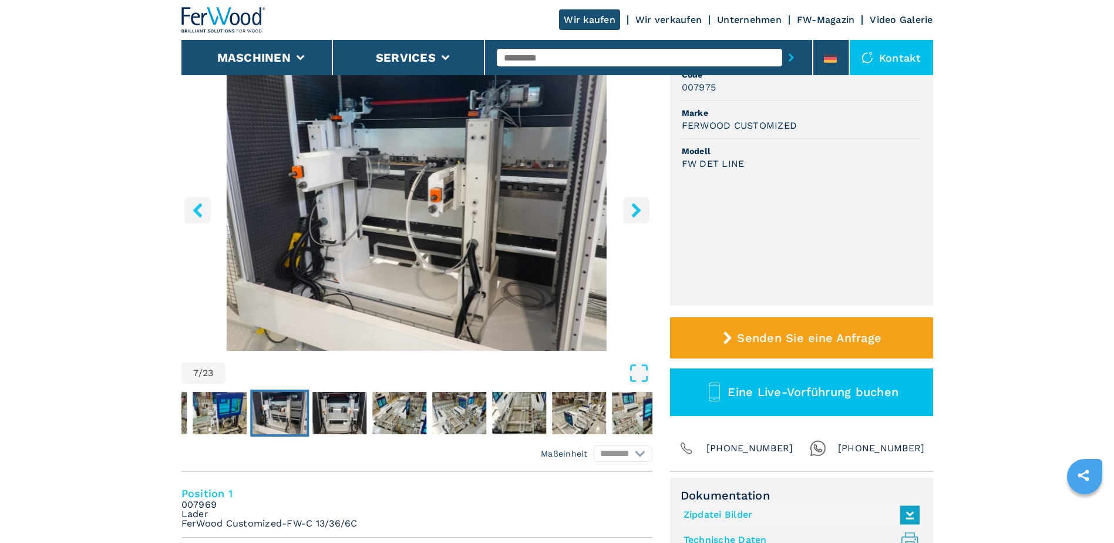
click at [631, 211] on icon "right-button" at bounding box center [636, 210] width 15 height 15
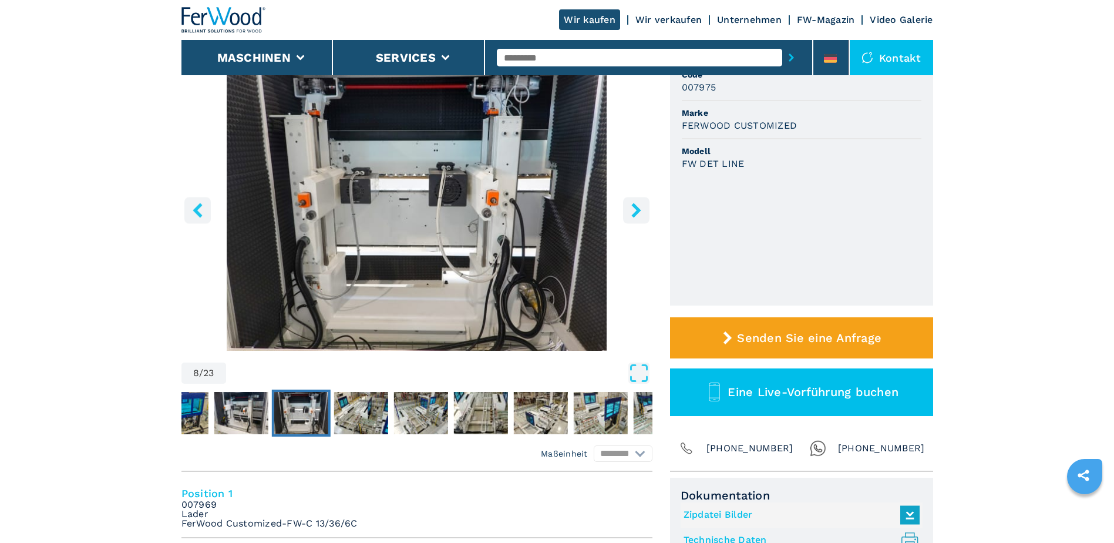
click at [631, 211] on icon "right-button" at bounding box center [636, 210] width 15 height 15
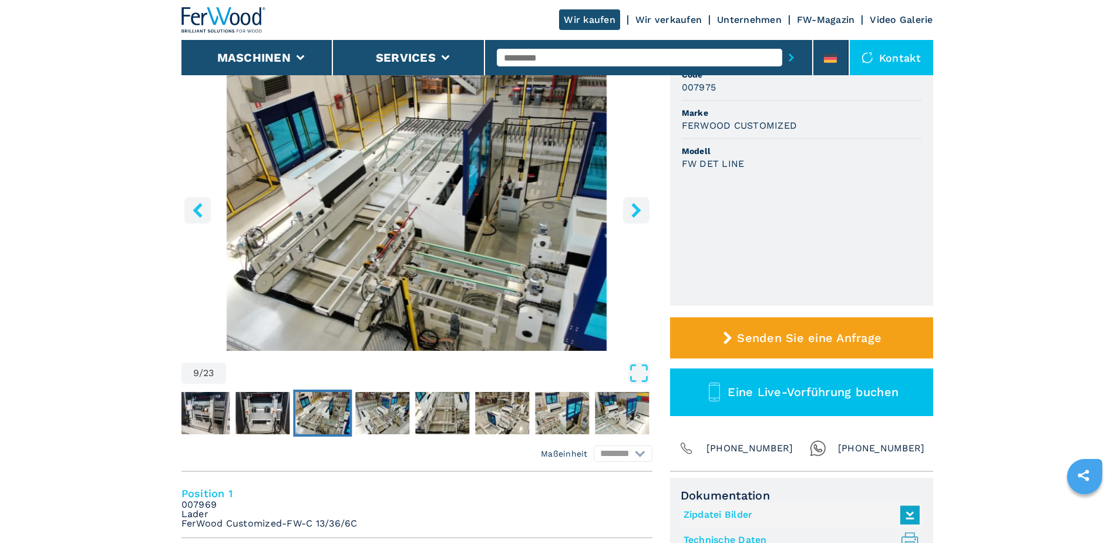
click at [631, 211] on icon "right-button" at bounding box center [636, 210] width 15 height 15
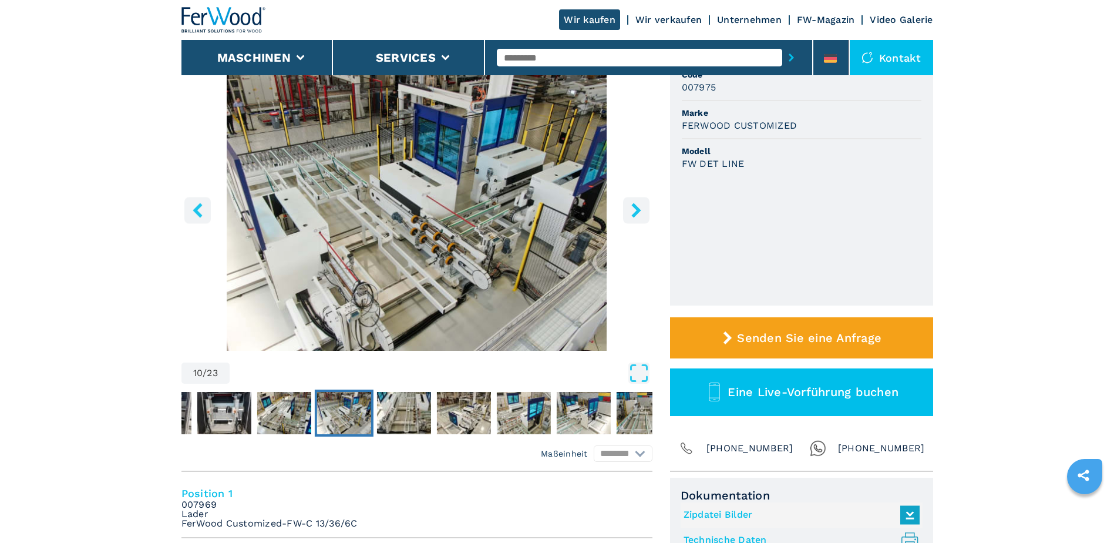
click at [631, 211] on icon "right-button" at bounding box center [636, 210] width 15 height 15
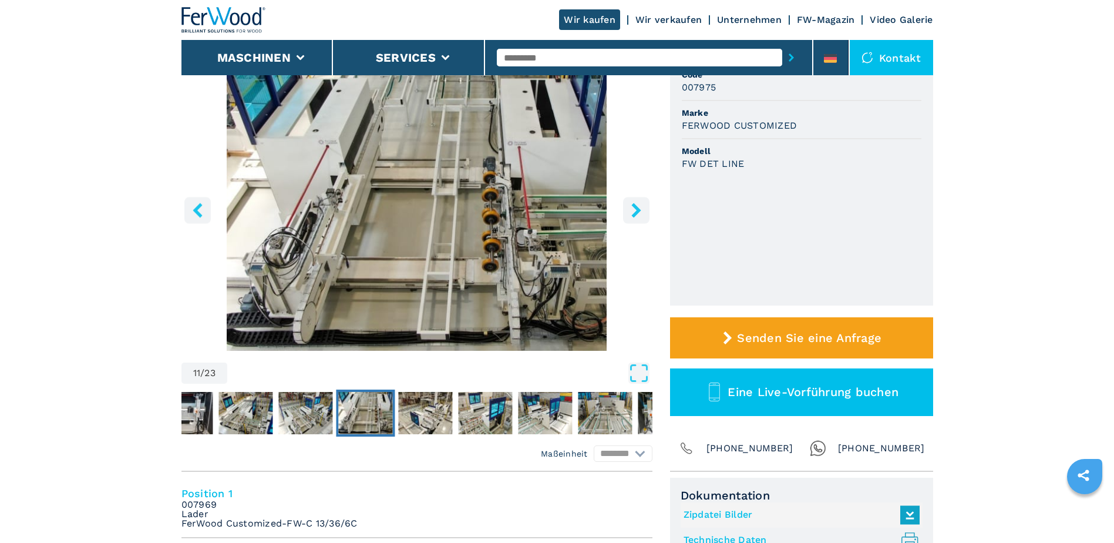
click at [631, 211] on icon "right-button" at bounding box center [636, 210] width 15 height 15
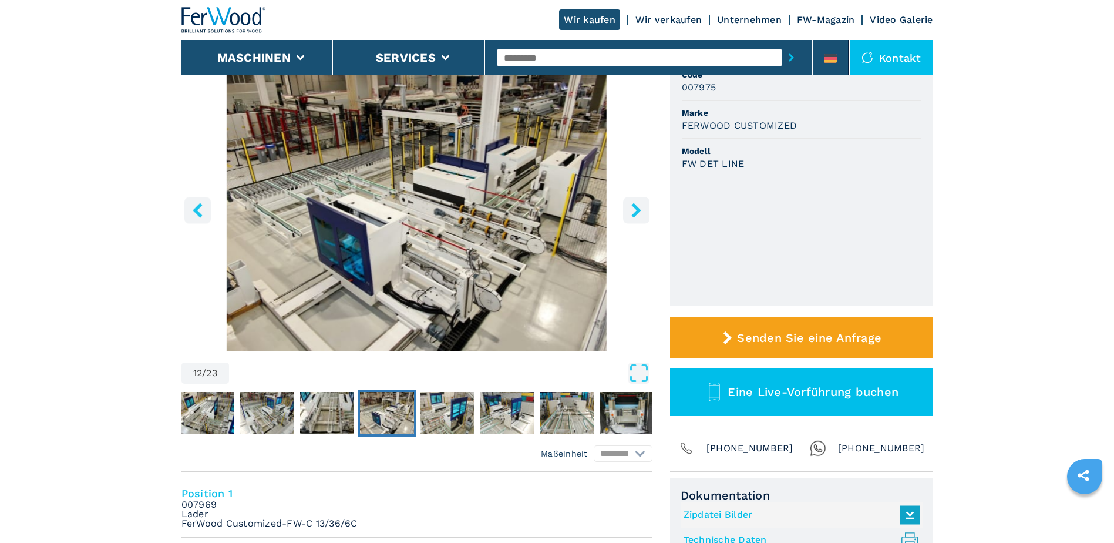
click at [631, 211] on icon "right-button" at bounding box center [636, 210] width 15 height 15
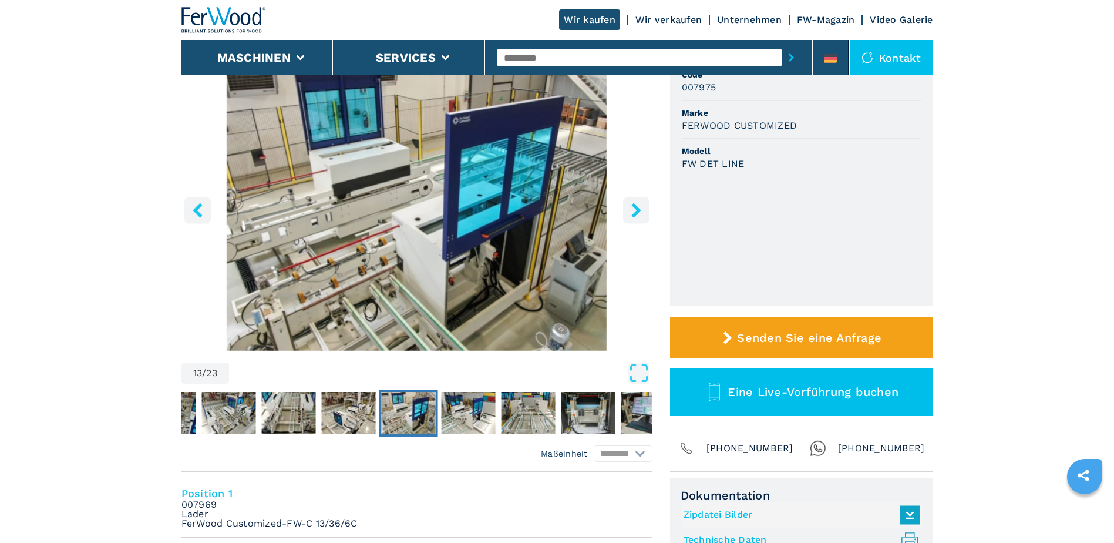
click at [631, 211] on icon "right-button" at bounding box center [636, 210] width 15 height 15
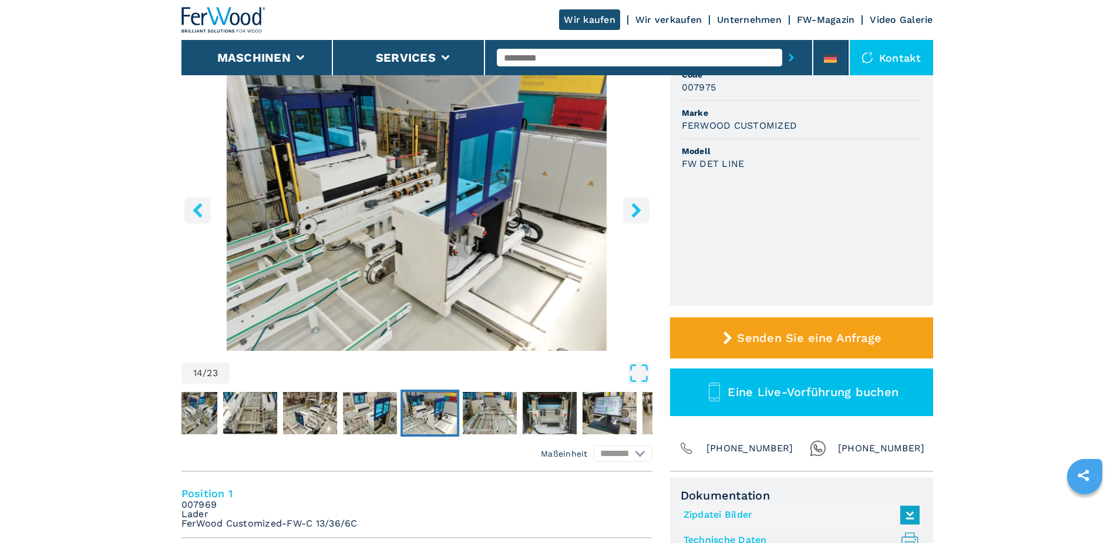
click at [631, 211] on icon "right-button" at bounding box center [636, 210] width 15 height 15
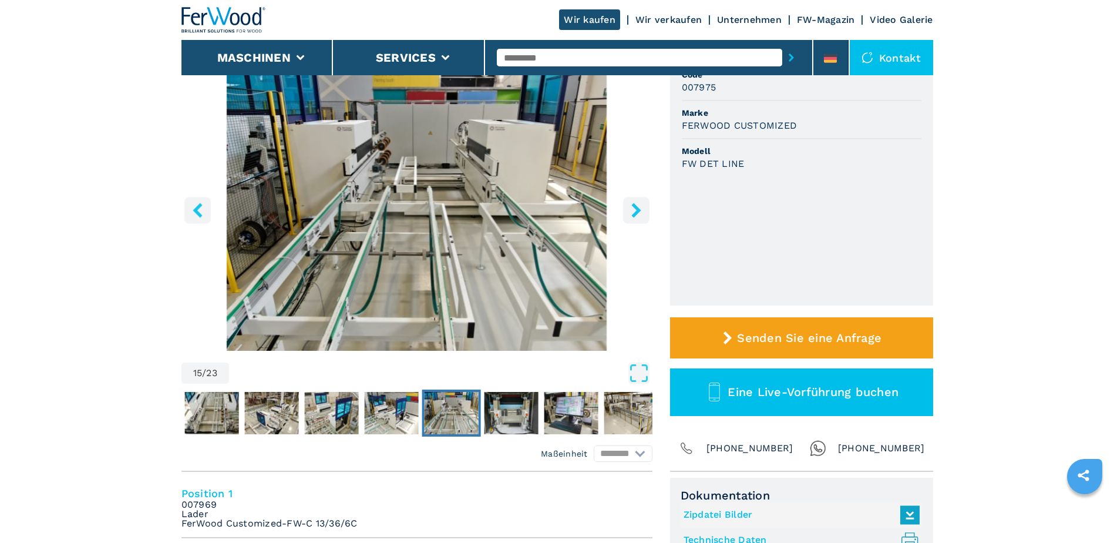
click at [631, 211] on icon "right-button" at bounding box center [636, 210] width 15 height 15
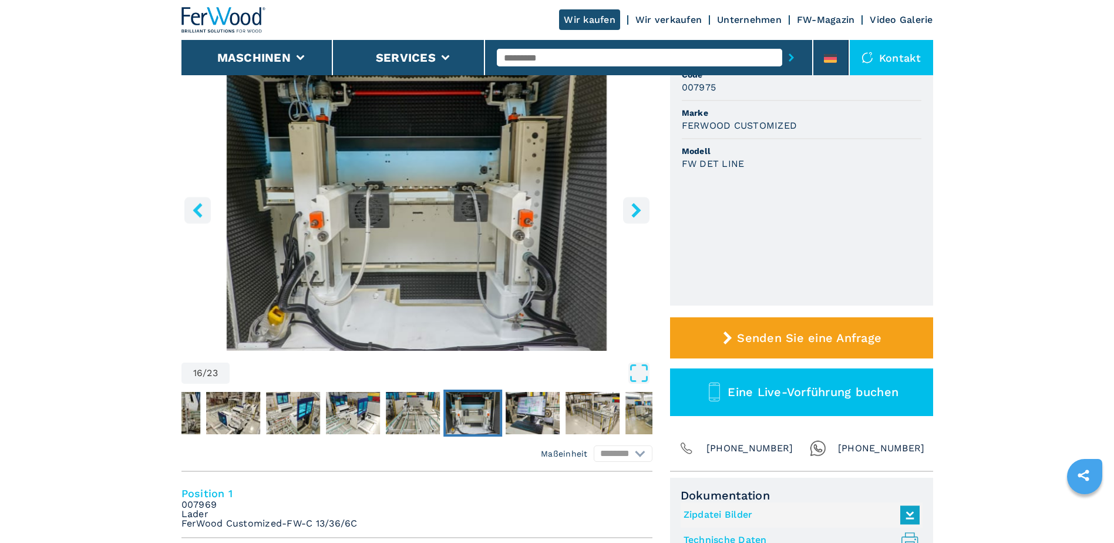
click at [631, 211] on icon "right-button" at bounding box center [636, 210] width 15 height 15
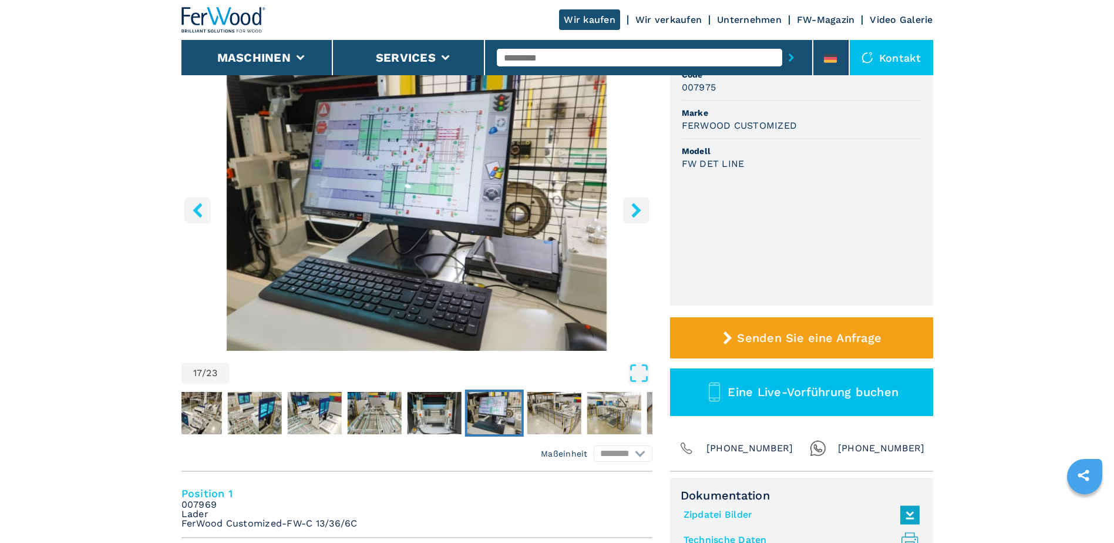
click at [631, 211] on icon "right-button" at bounding box center [636, 210] width 15 height 15
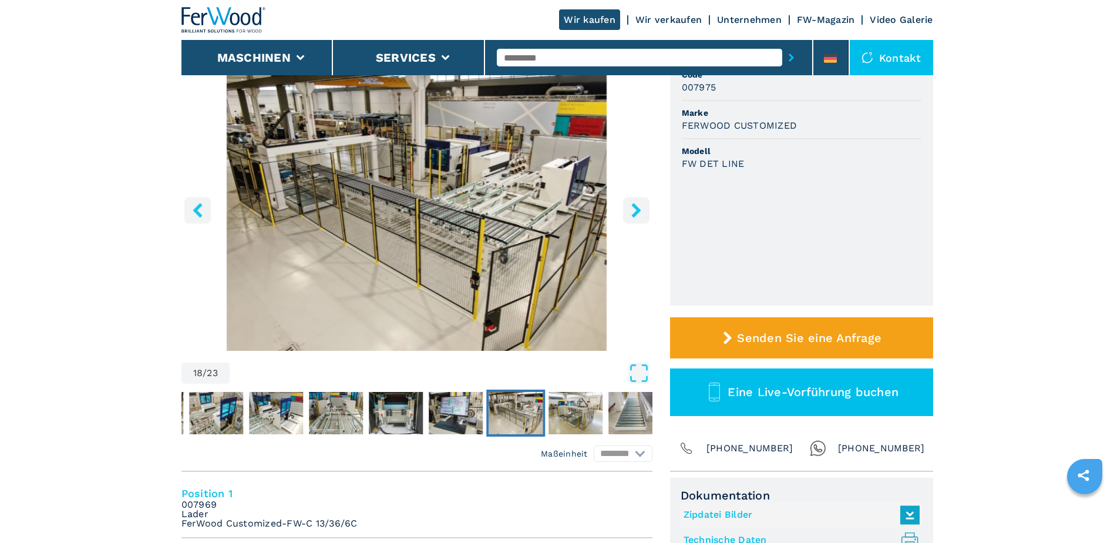
click at [631, 211] on icon "right-button" at bounding box center [636, 210] width 15 height 15
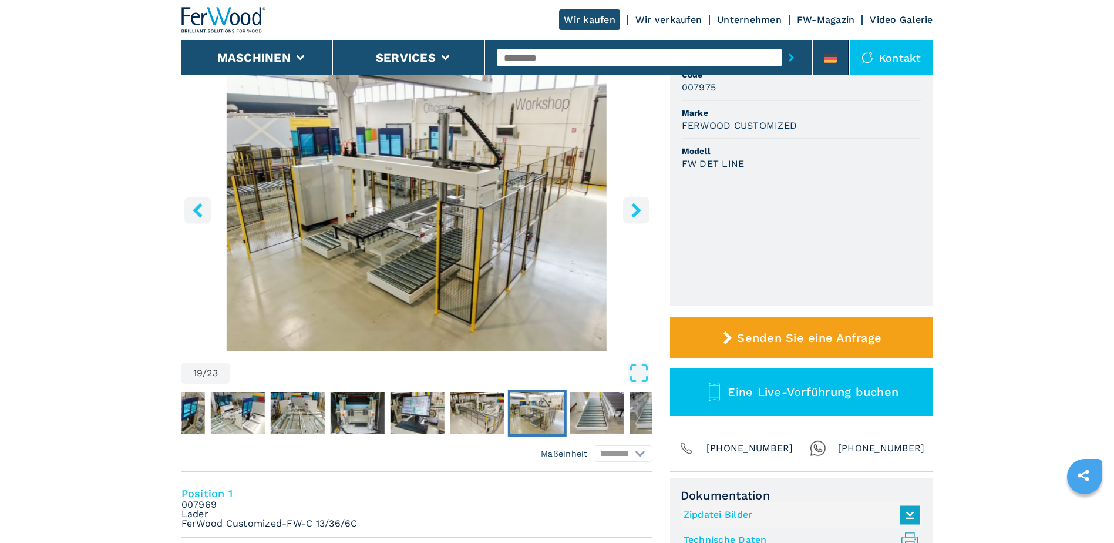
click at [631, 211] on icon "right-button" at bounding box center [636, 210] width 15 height 15
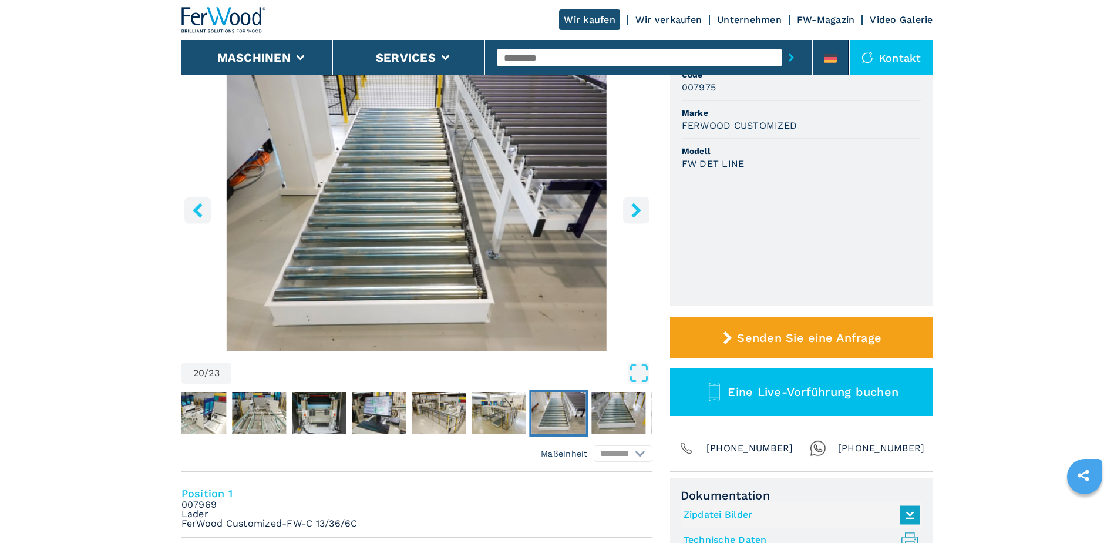
click at [631, 211] on icon "right-button" at bounding box center [636, 210] width 15 height 15
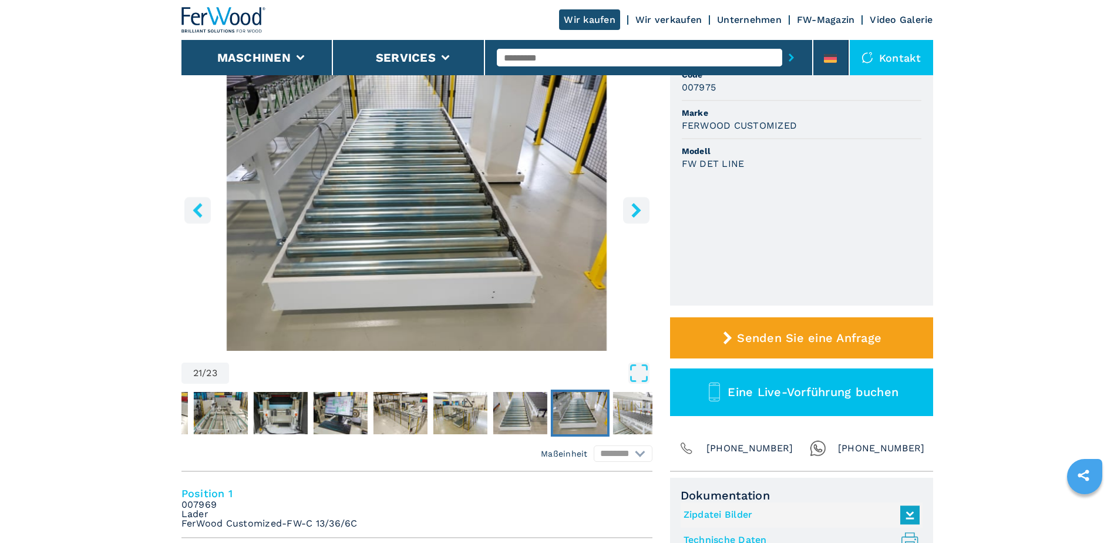
click at [631, 211] on icon "right-button" at bounding box center [636, 210] width 15 height 15
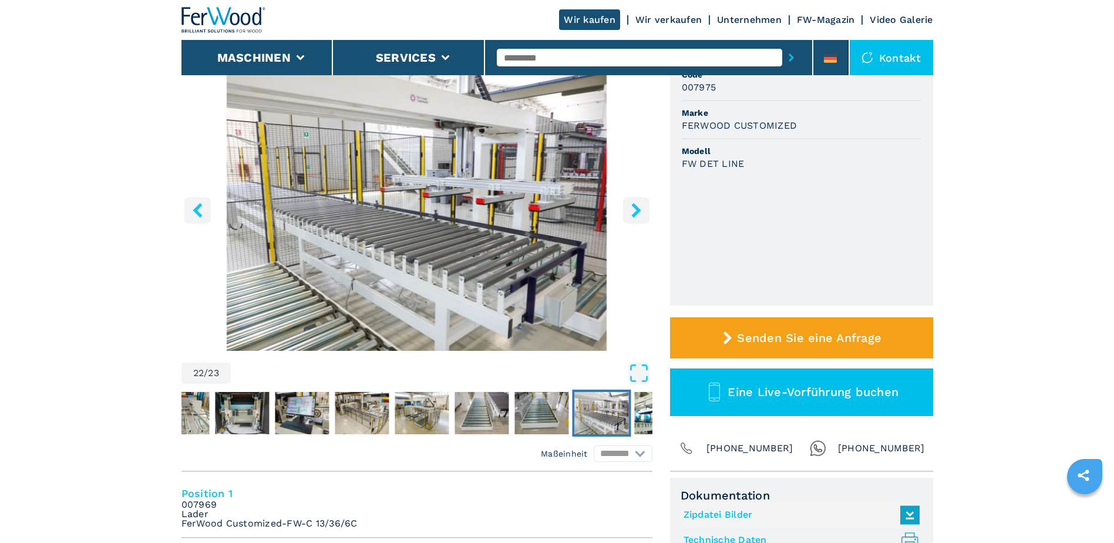
click at [426, 193] on img "Go to Slide 22" at bounding box center [416, 208] width 471 height 285
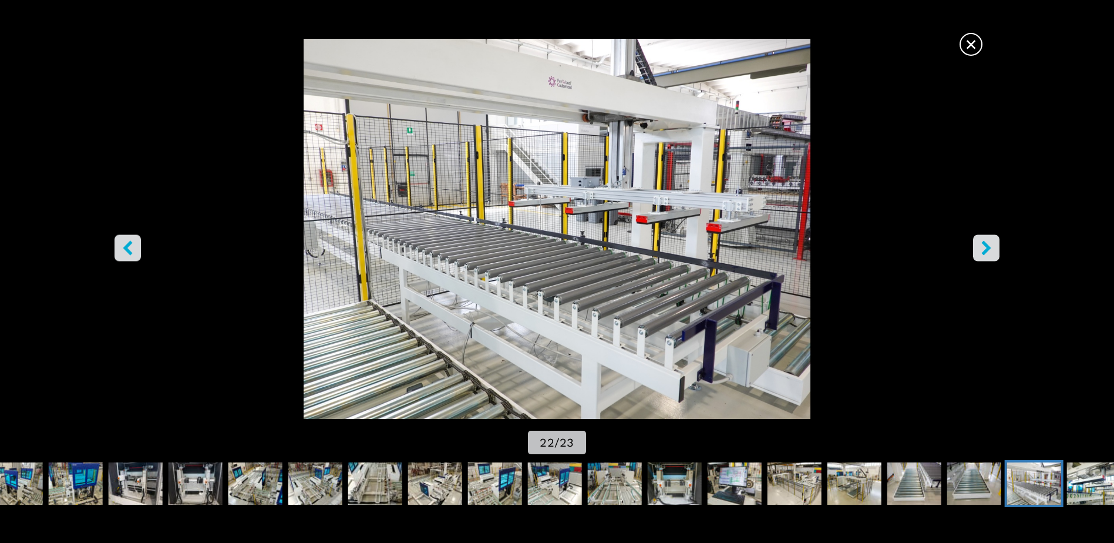
click at [987, 246] on icon "right-button" at bounding box center [986, 248] width 9 height 15
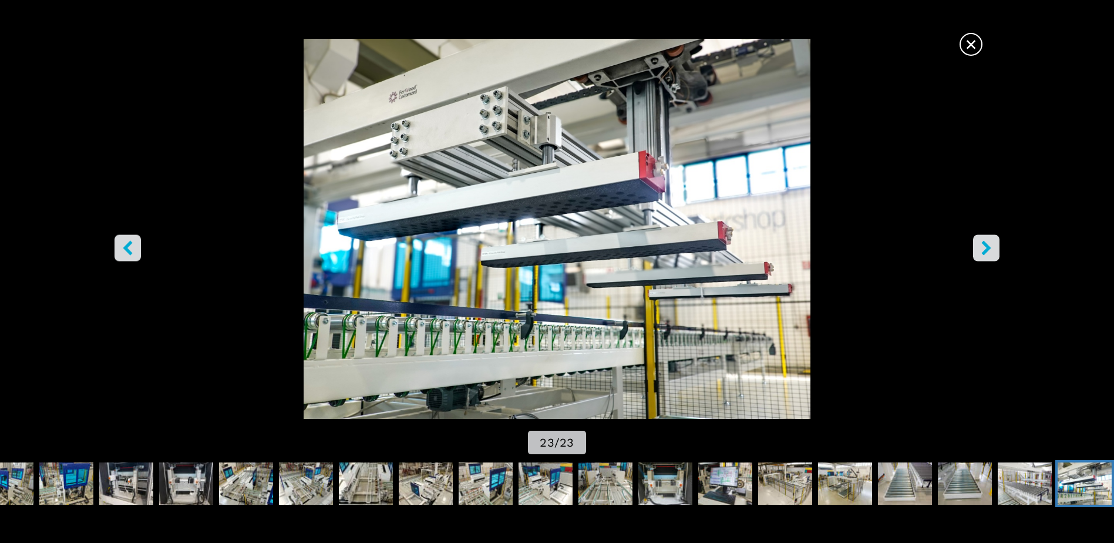
click at [987, 246] on icon "right-button" at bounding box center [986, 248] width 9 height 15
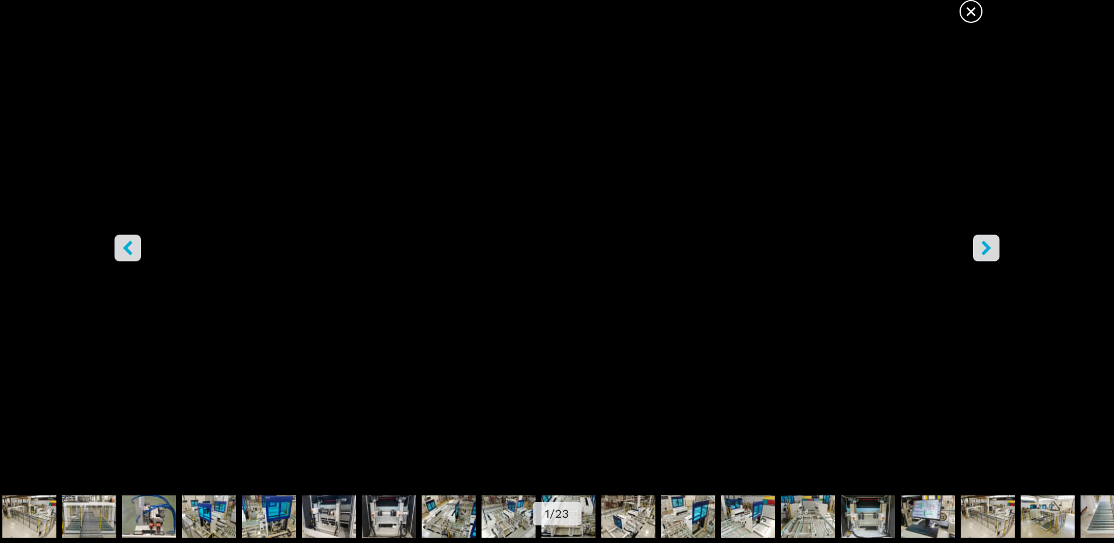
click at [967, 15] on span "×" at bounding box center [971, 9] width 21 height 21
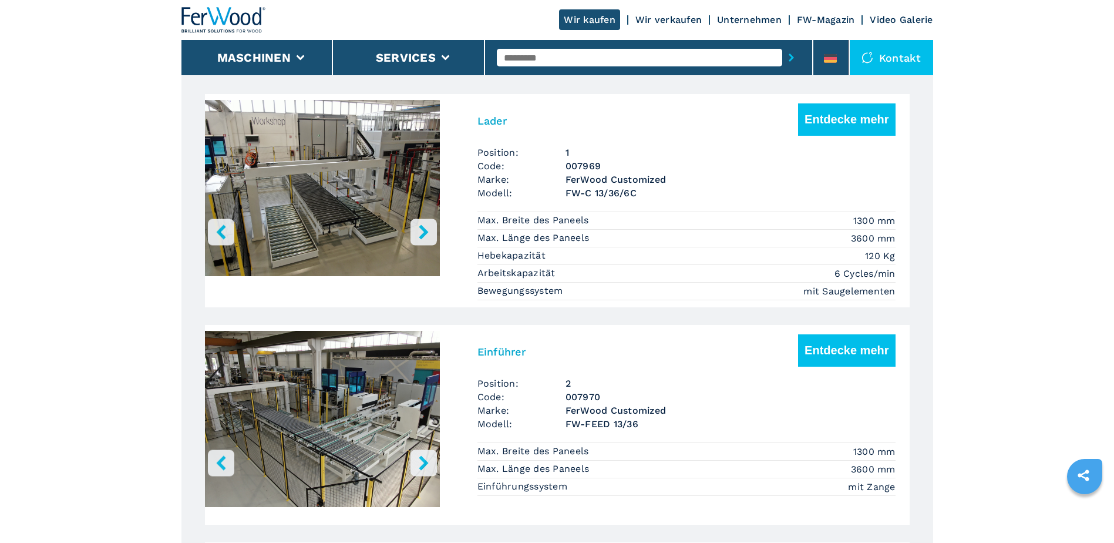
scroll to position [940, 0]
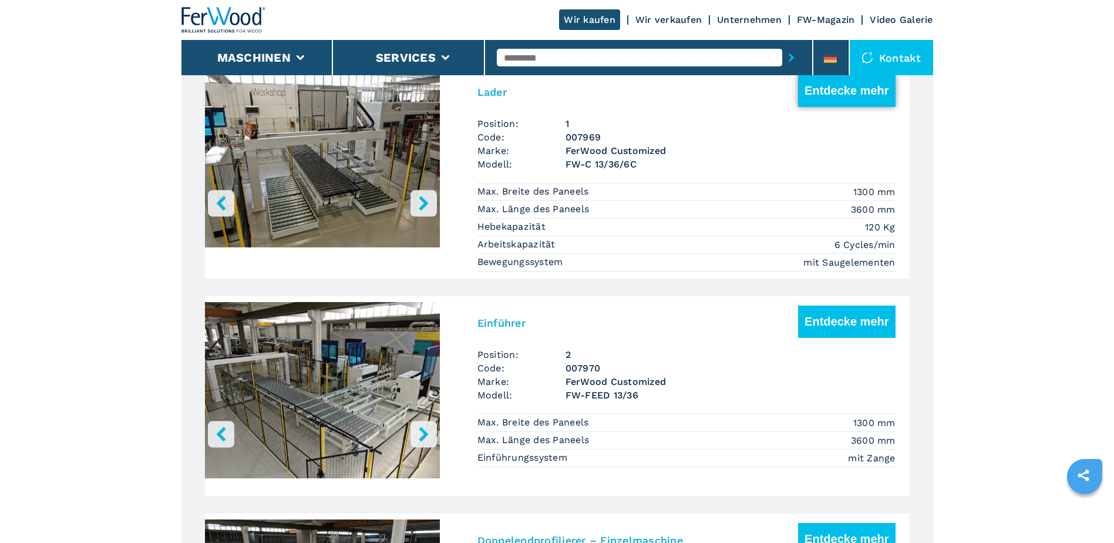
click at [843, 99] on button "Entdecke mehr" at bounding box center [846, 91] width 97 height 32
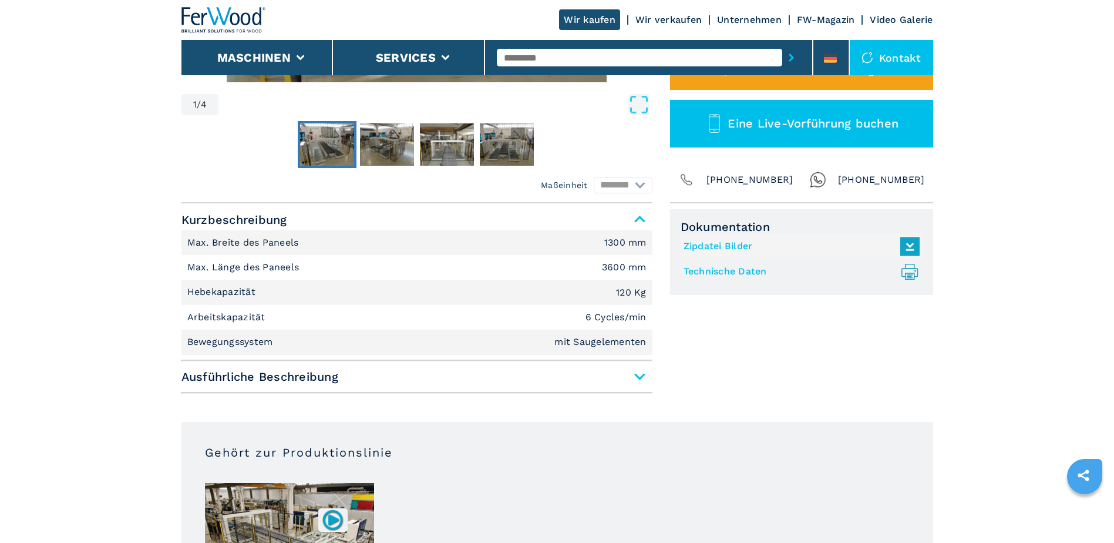
scroll to position [176, 0]
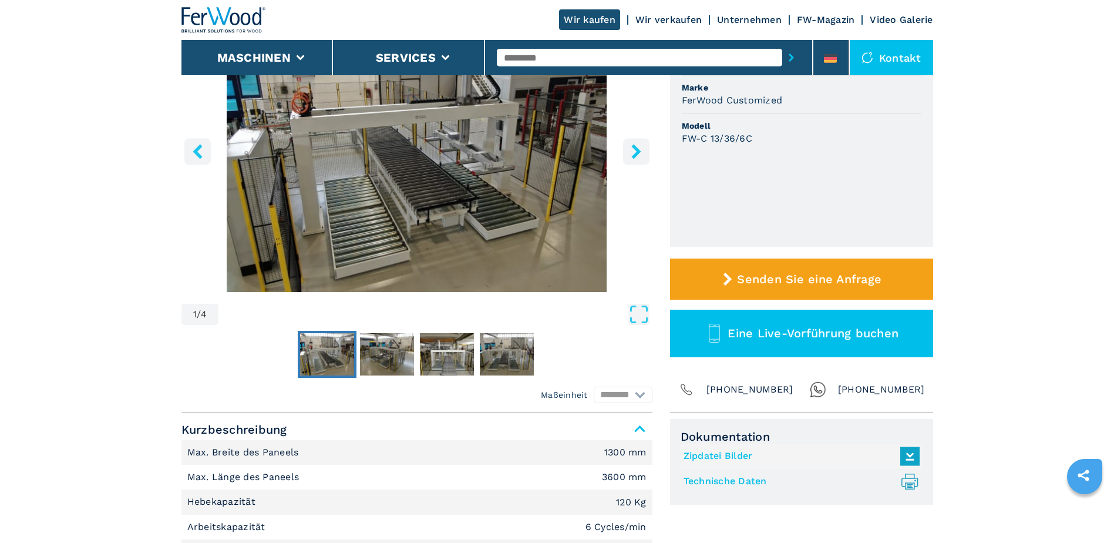
click at [640, 145] on icon "right-button" at bounding box center [636, 151] width 15 height 15
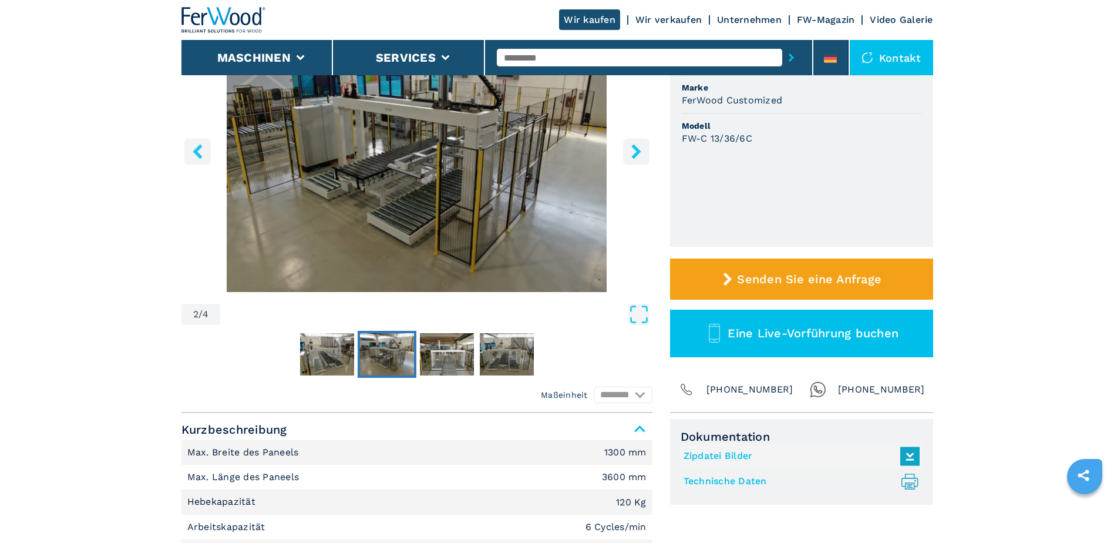
click at [639, 144] on icon "right-button" at bounding box center [636, 151] width 15 height 15
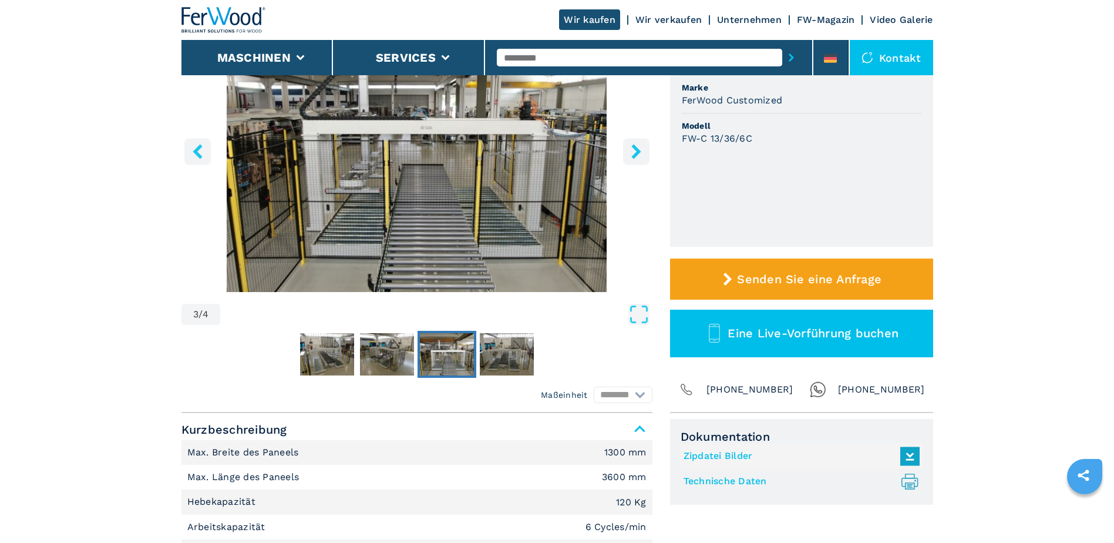
click at [639, 144] on icon "right-button" at bounding box center [636, 151] width 15 height 15
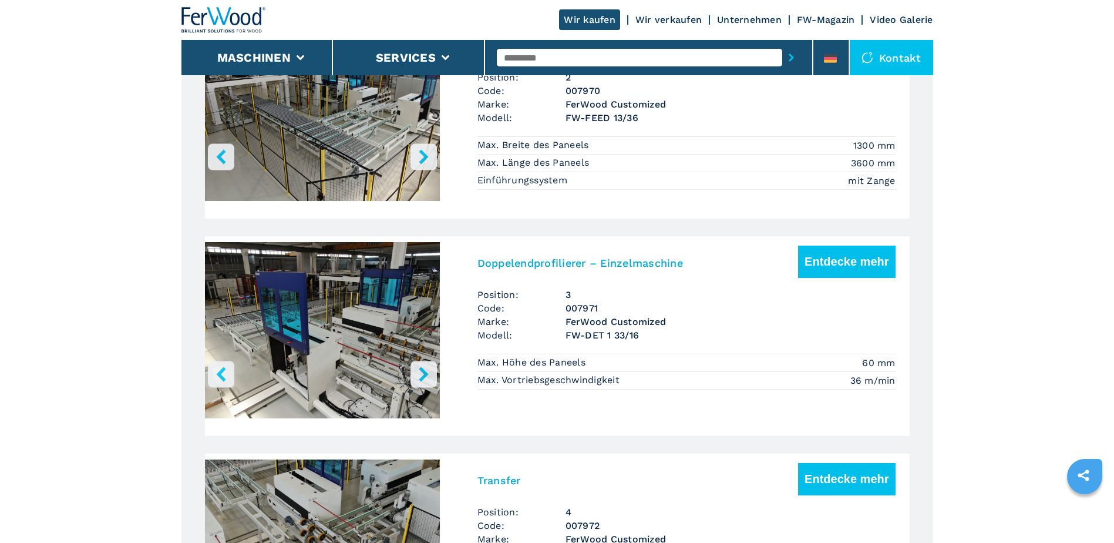
scroll to position [1292, 0]
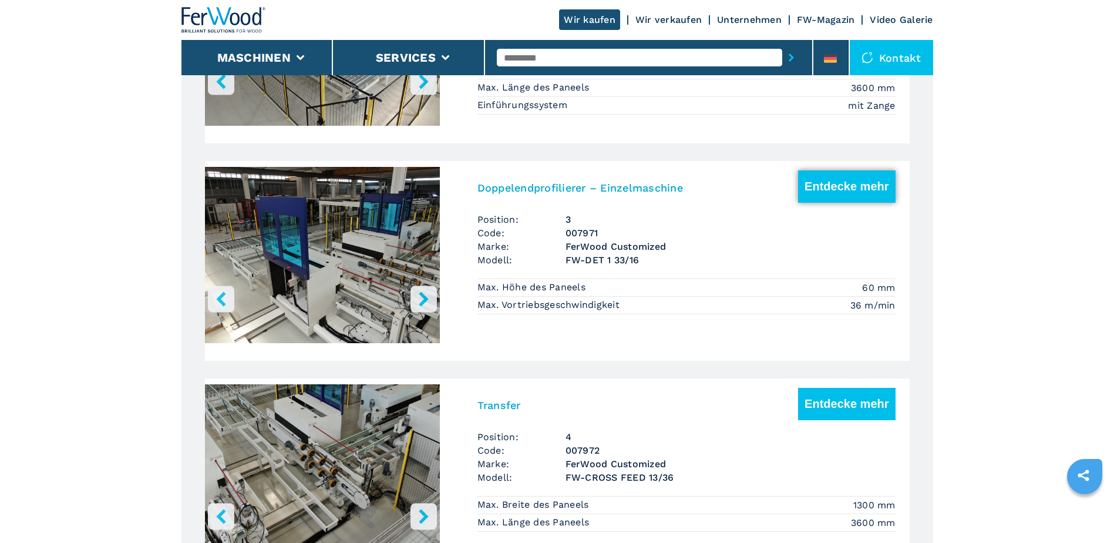
click at [850, 187] on button "Entdecke mehr" at bounding box center [846, 186] width 97 height 32
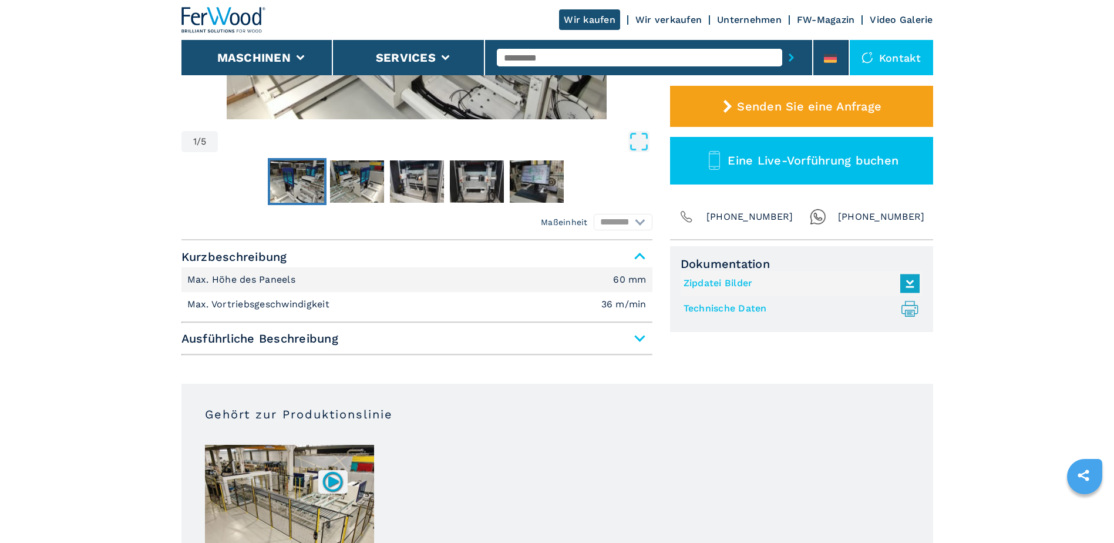
scroll to position [362, 0]
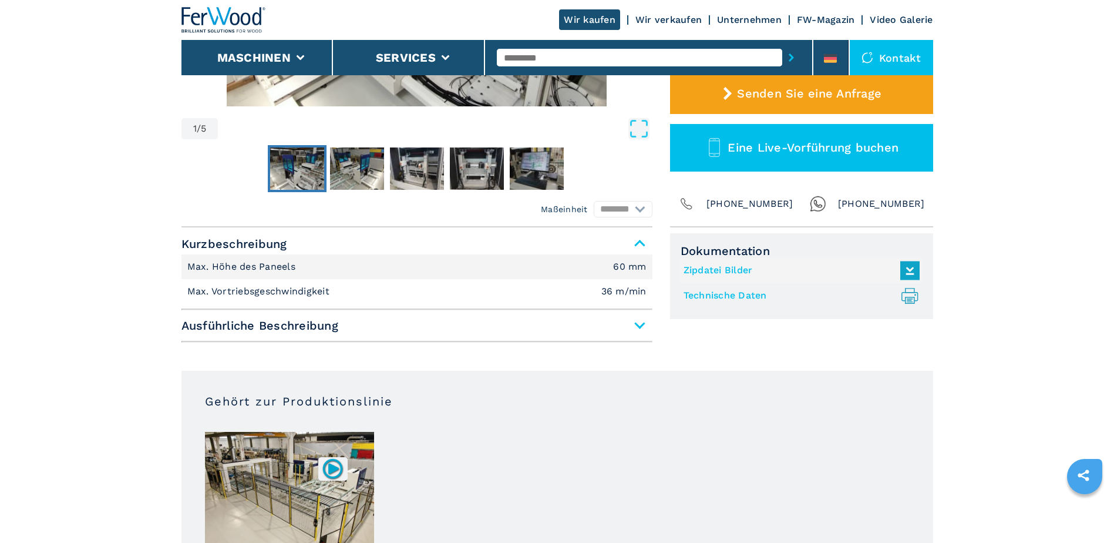
click at [637, 324] on span "Ausführliche Beschreibung" at bounding box center [416, 325] width 471 height 21
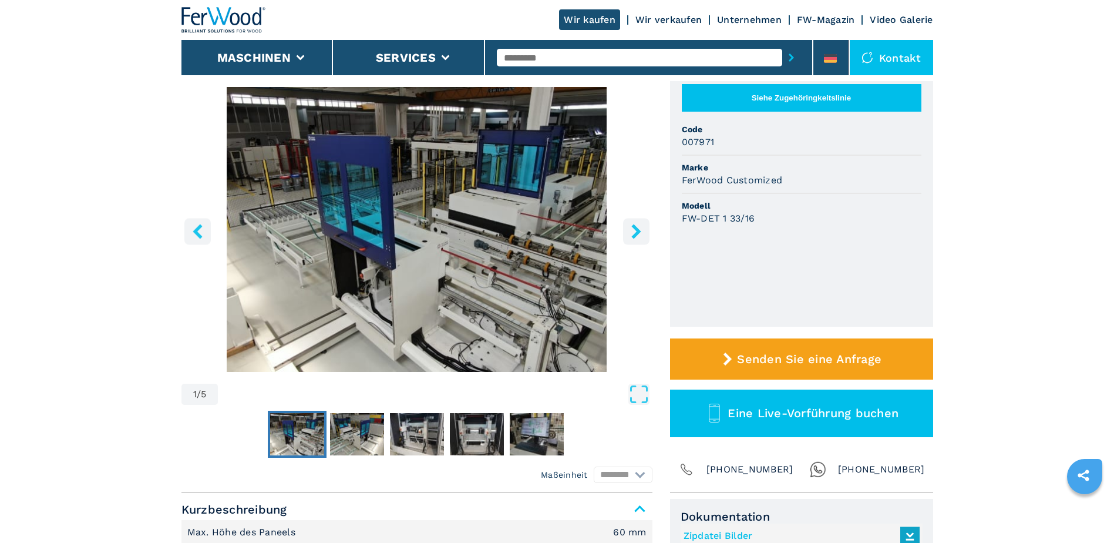
scroll to position [0, 0]
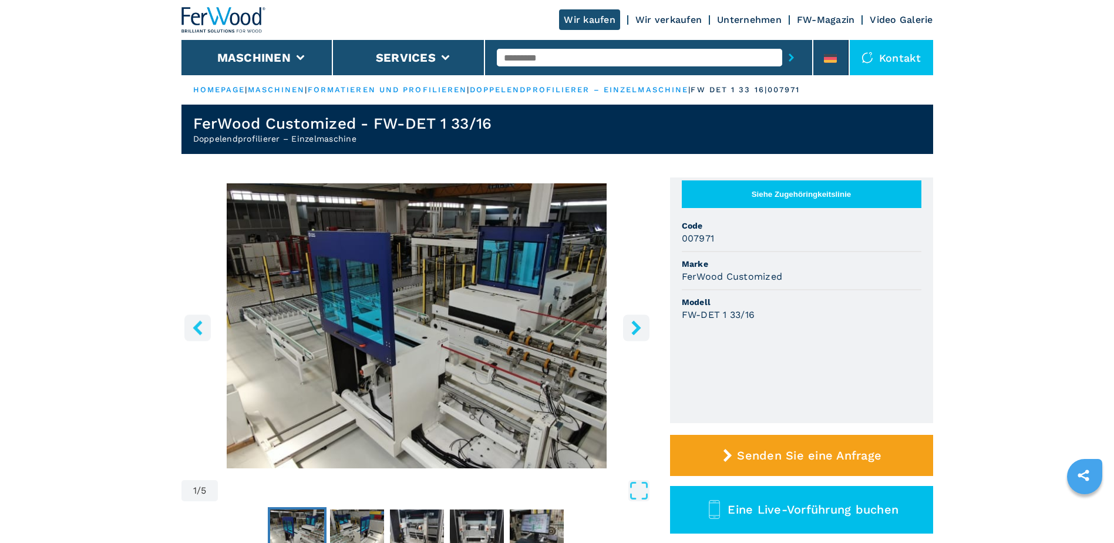
click at [897, 19] on link "Video Galerie" at bounding box center [901, 19] width 63 height 11
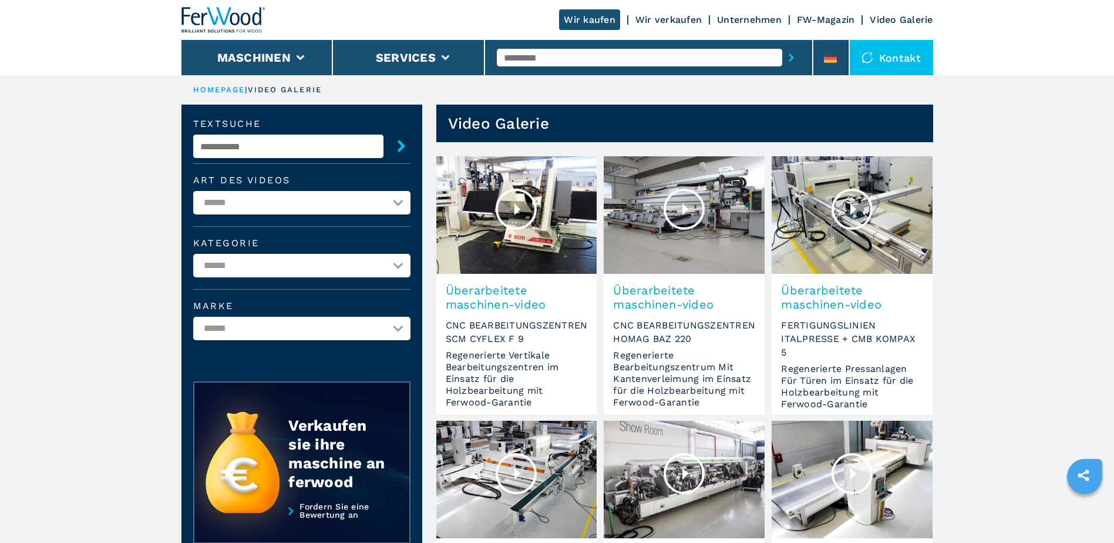
click at [863, 217] on div at bounding box center [852, 209] width 41 height 41
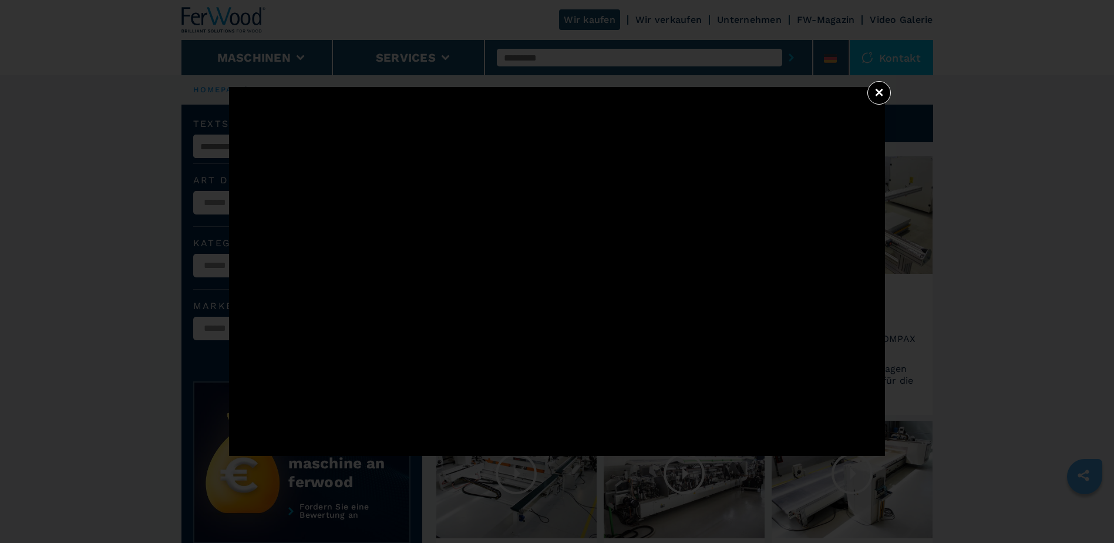
click at [876, 90] on button "×" at bounding box center [878, 92] width 23 height 23
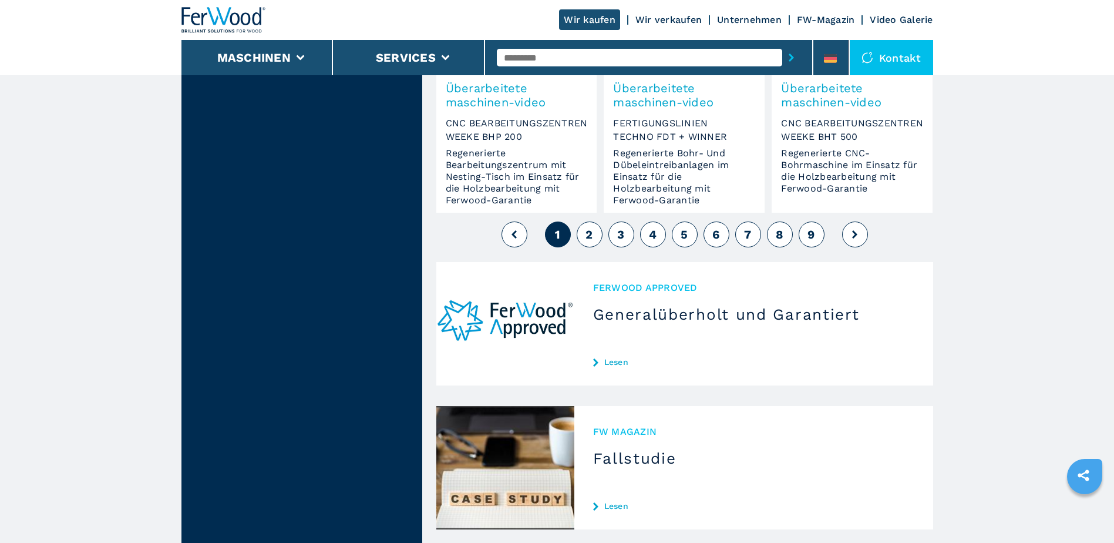
scroll to position [1116, 0]
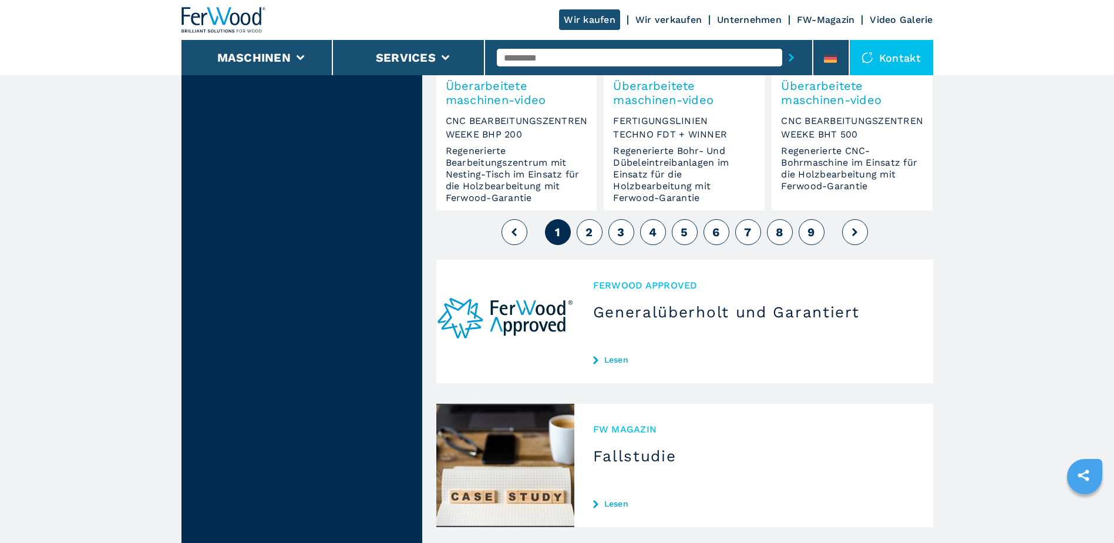
click at [857, 228] on icon at bounding box center [854, 232] width 5 height 8
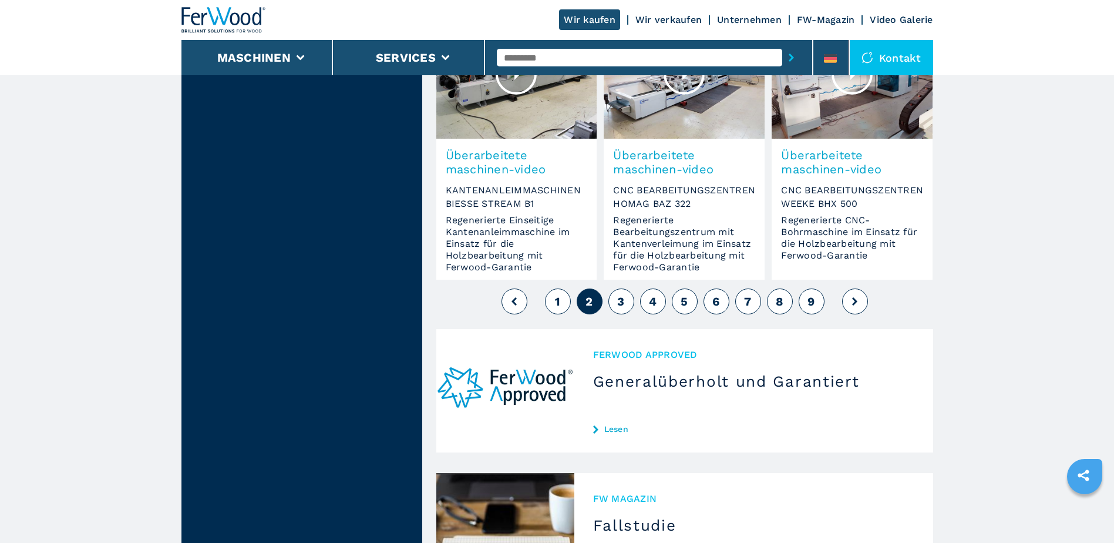
scroll to position [1116, 0]
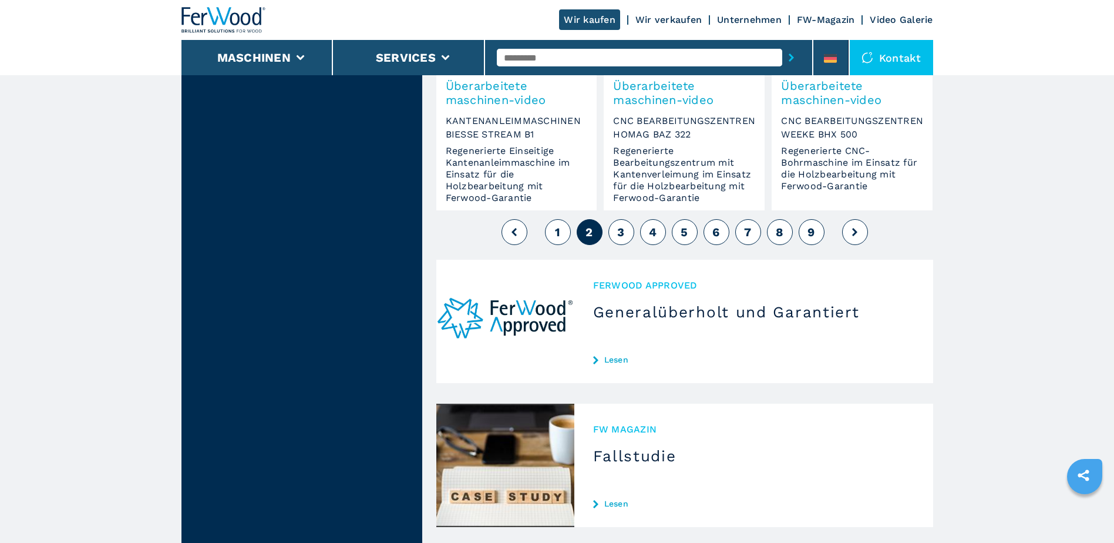
click at [856, 228] on icon at bounding box center [854, 232] width 5 height 8
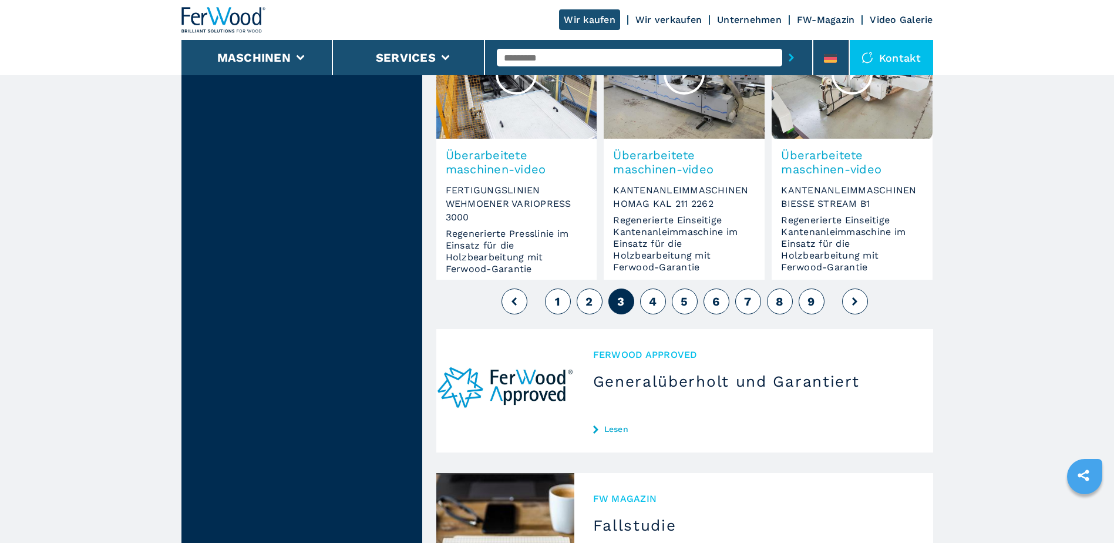
scroll to position [1057, 0]
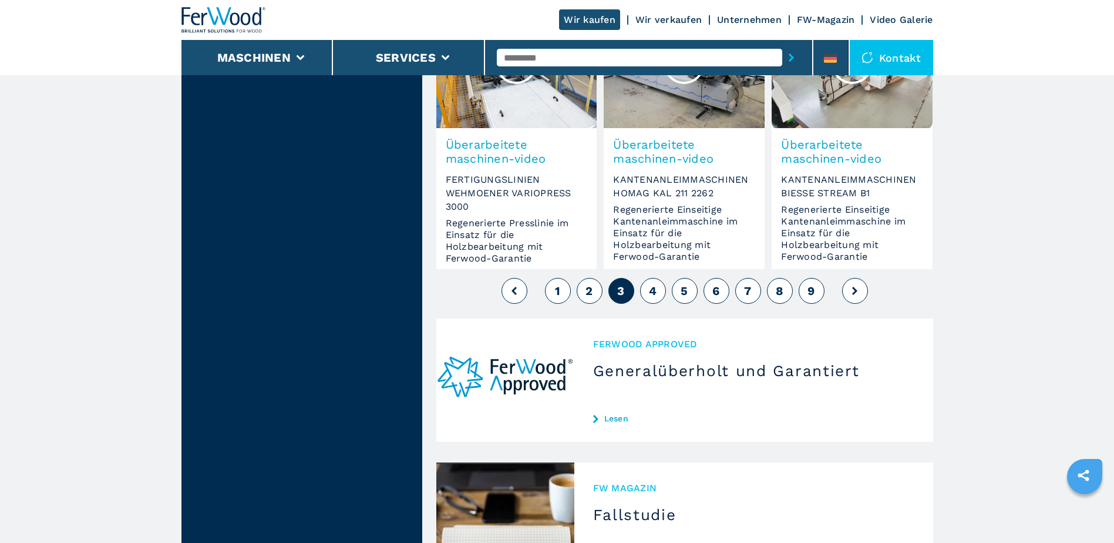
click at [852, 278] on button at bounding box center [855, 291] width 26 height 26
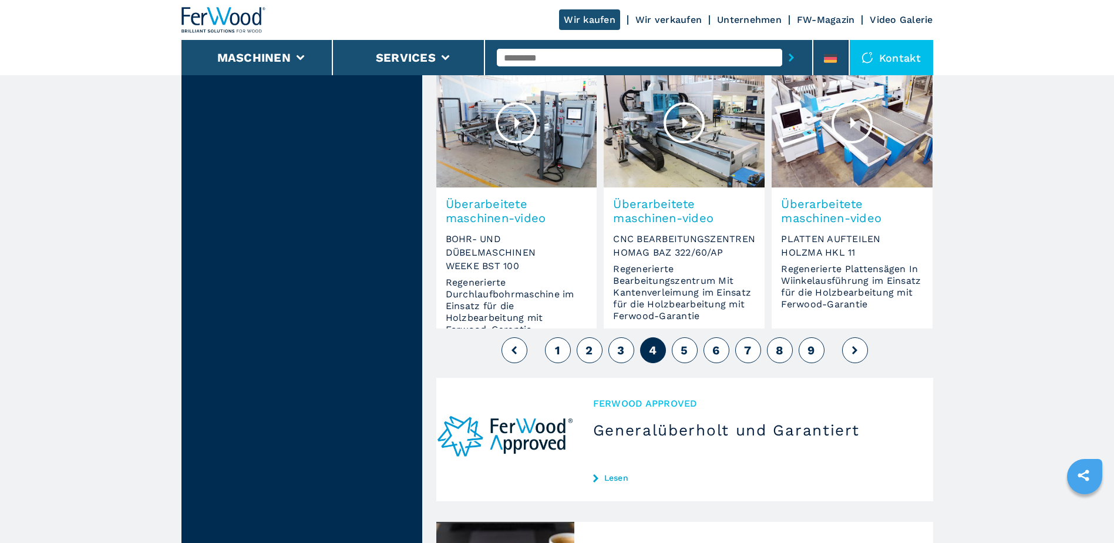
scroll to position [998, 0]
click at [850, 336] on button at bounding box center [855, 349] width 26 height 26
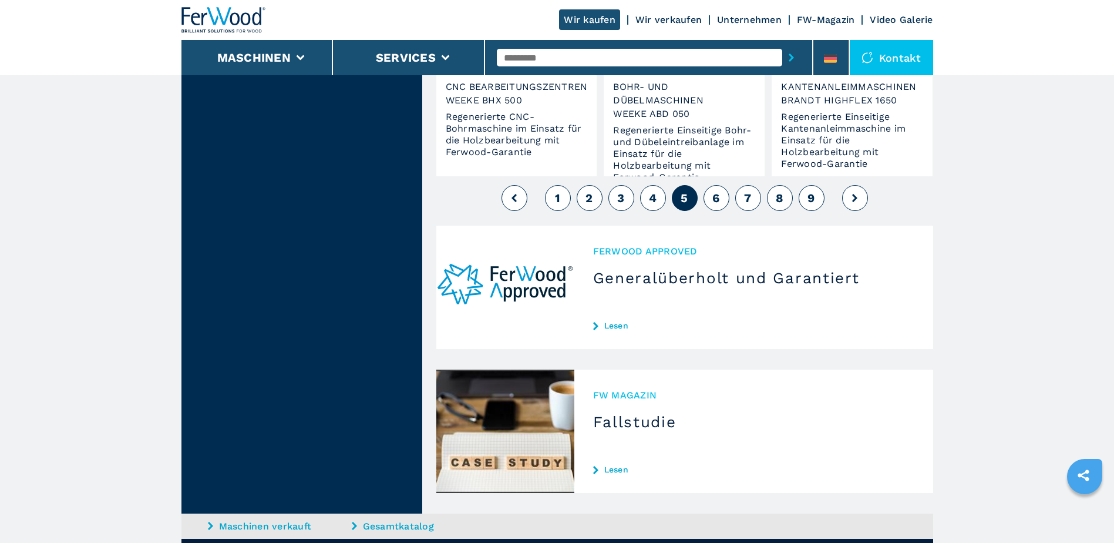
scroll to position [1175, 0]
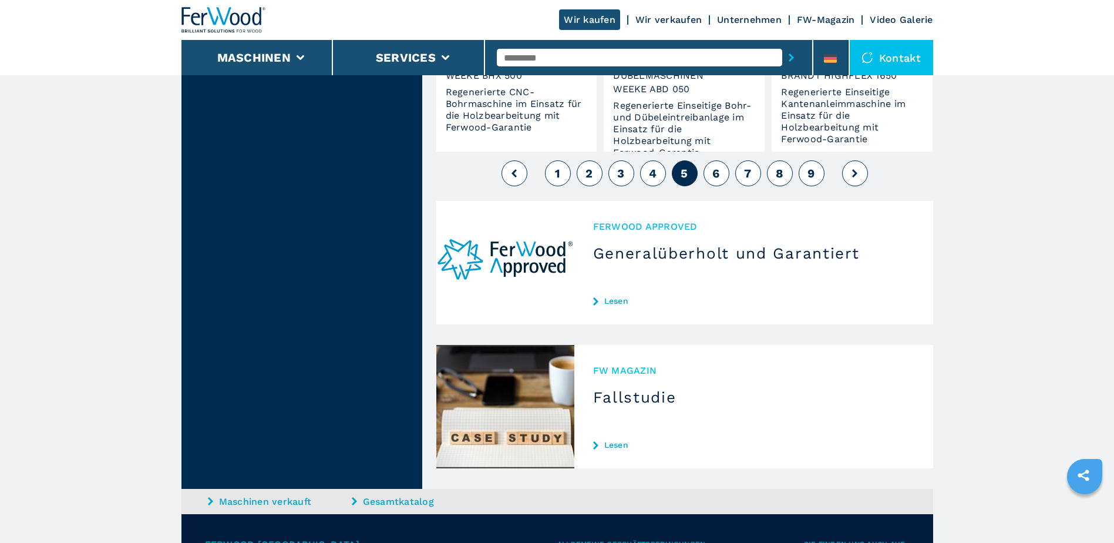
click at [857, 160] on button at bounding box center [855, 173] width 26 height 26
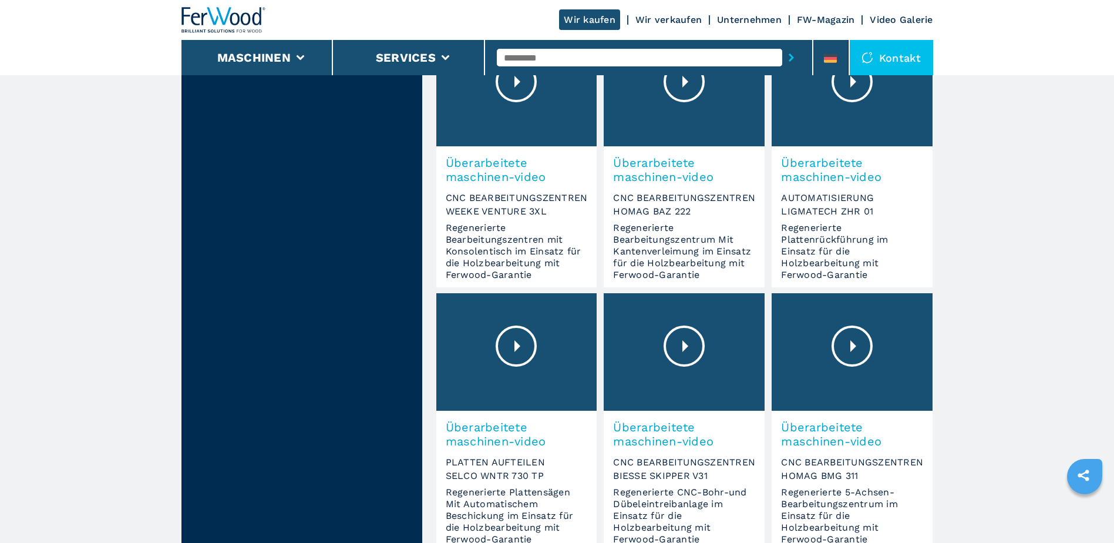
scroll to position [940, 0]
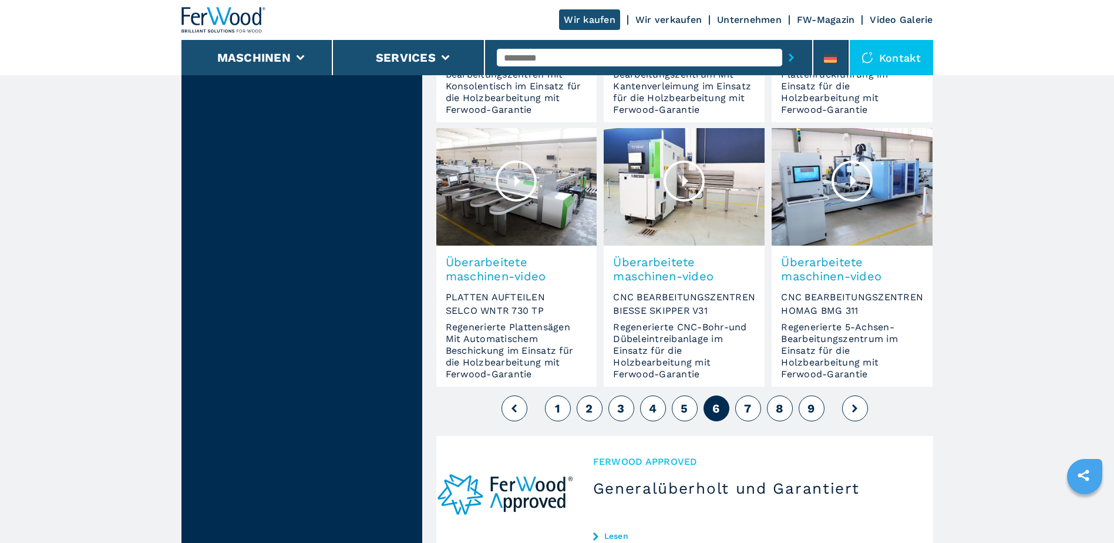
click at [851, 395] on button at bounding box center [855, 408] width 26 height 26
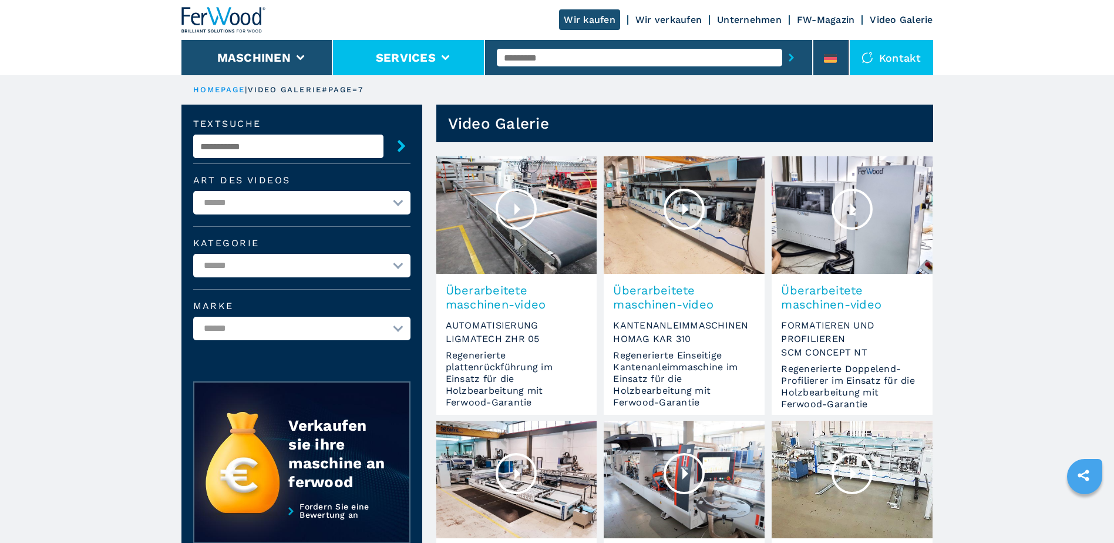
click at [445, 59] on icon at bounding box center [445, 57] width 8 height 5
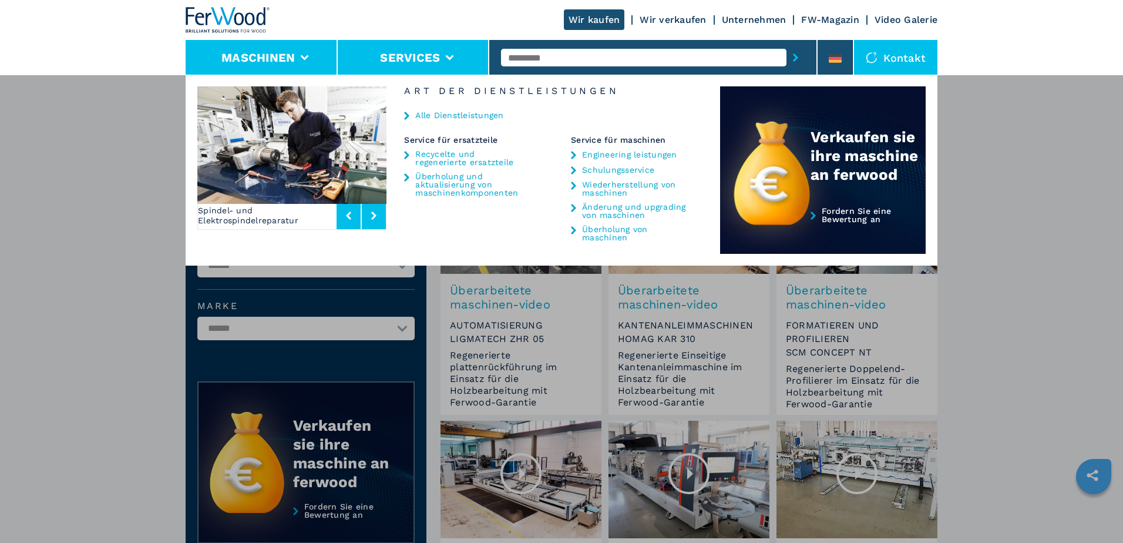
click at [305, 58] on icon at bounding box center [305, 57] width 8 height 5
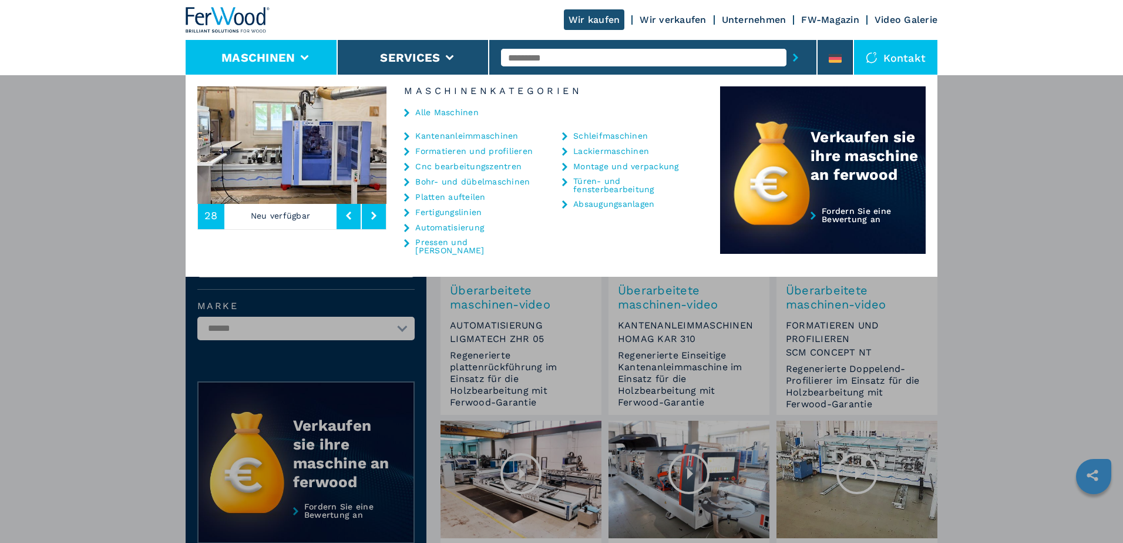
click at [231, 11] on img at bounding box center [228, 20] width 85 height 26
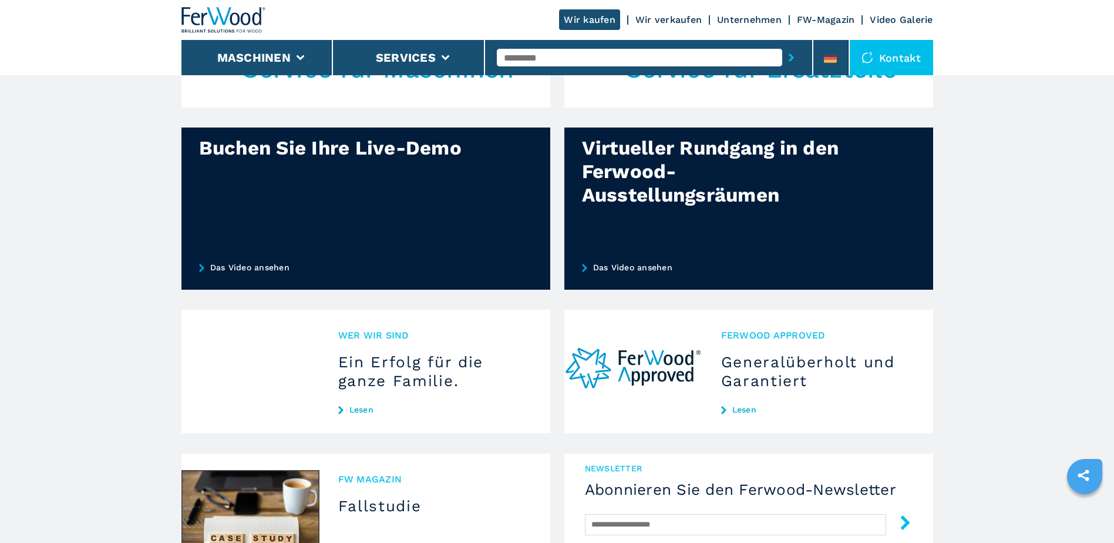
scroll to position [997, 0]
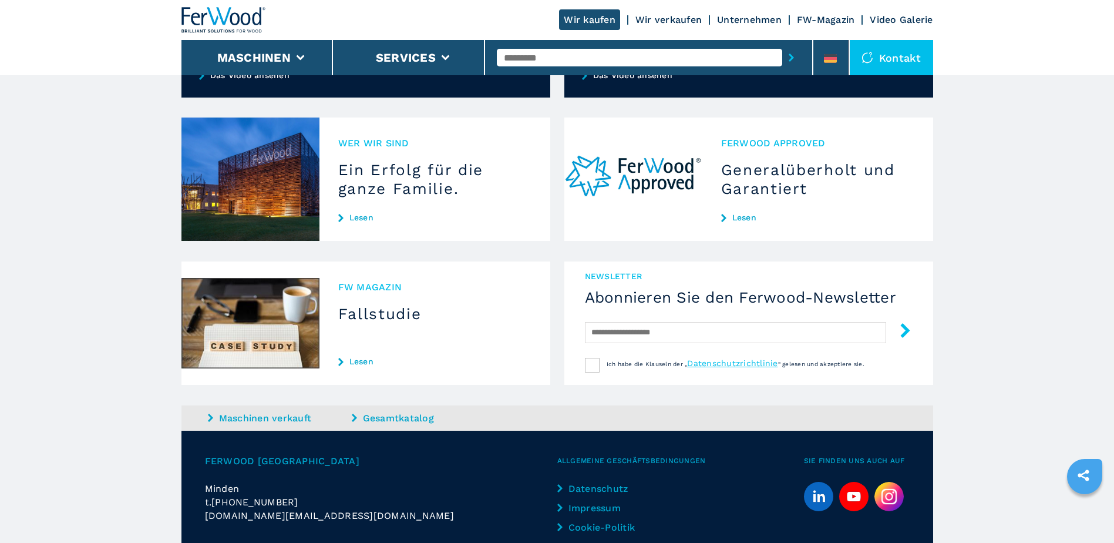
click at [359, 364] on link "Lesen" at bounding box center [434, 360] width 193 height 9
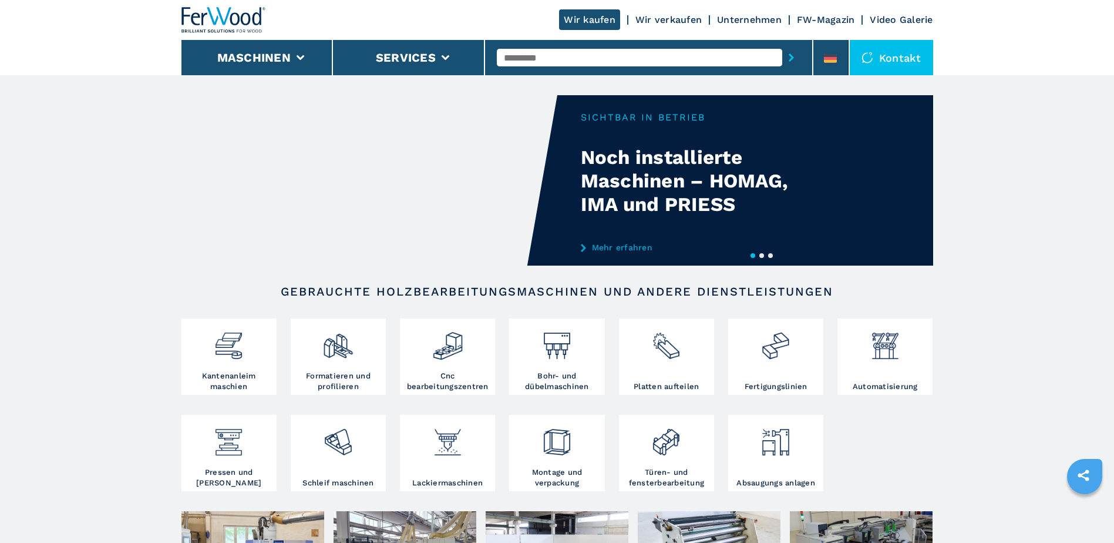
click at [757, 21] on link "Unternehmen" at bounding box center [749, 19] width 65 height 11
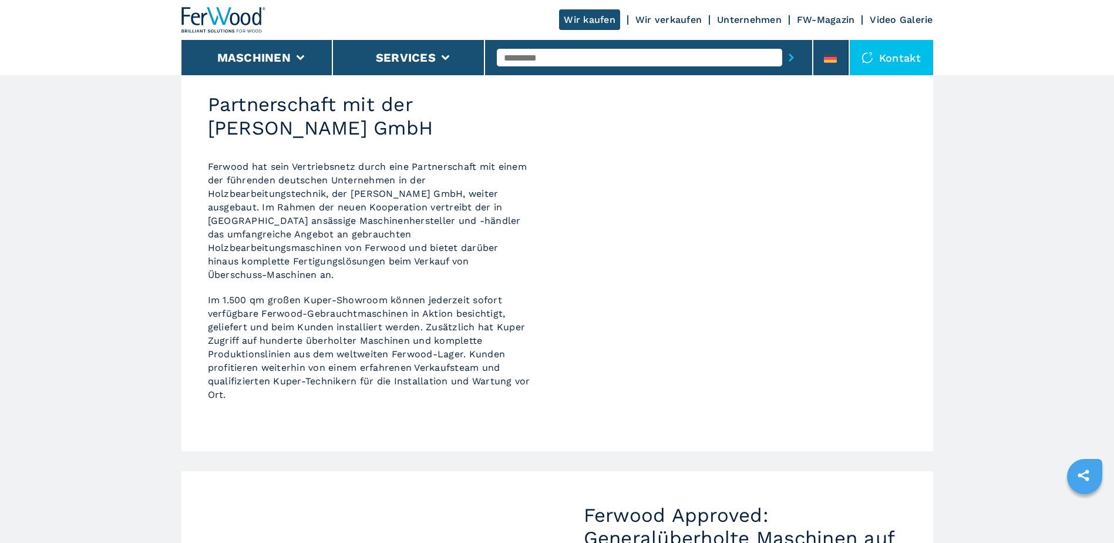
scroll to position [106, 0]
